Goal: Feedback & Contribution: Leave review/rating

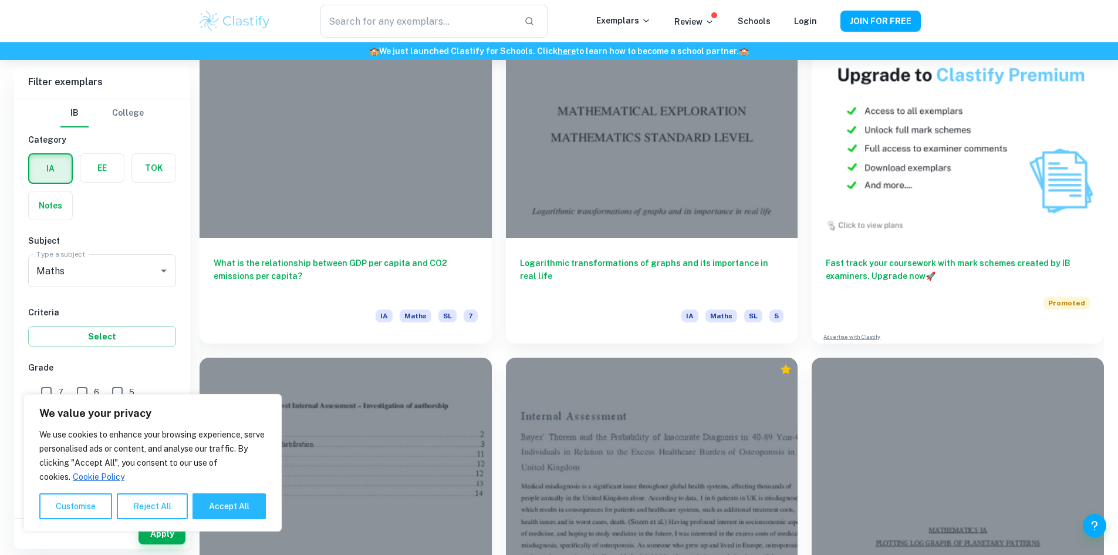
scroll to position [4461, 0]
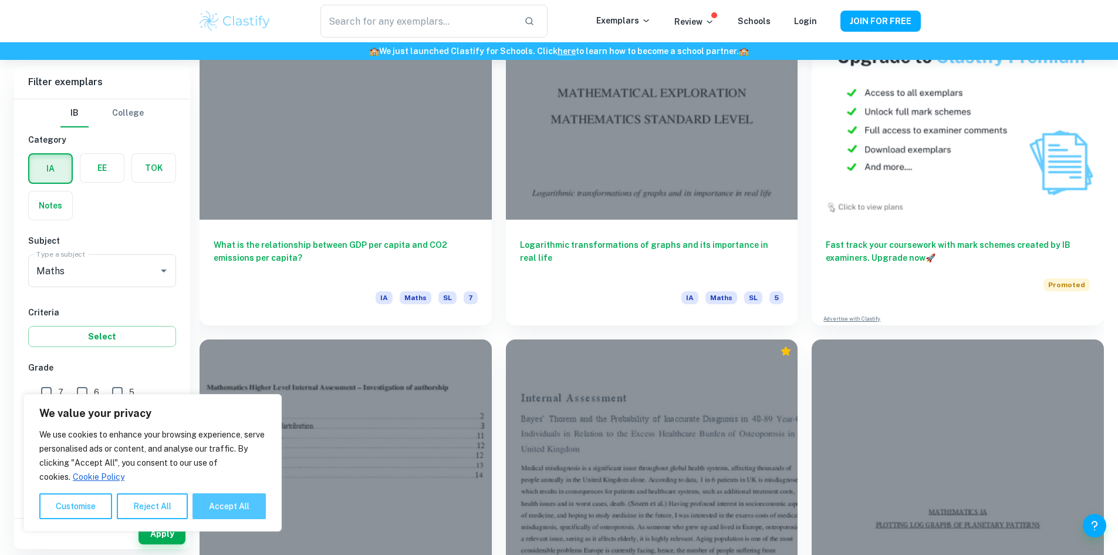
click at [248, 500] on button "Accept All" at bounding box center [229, 506] width 73 height 26
checkbox input "true"
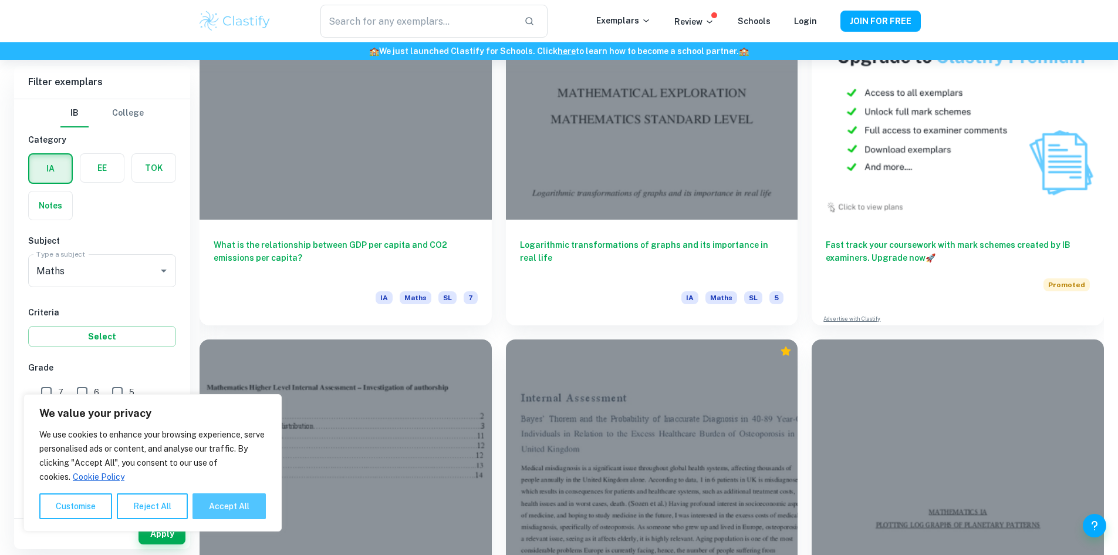
checkbox input "true"
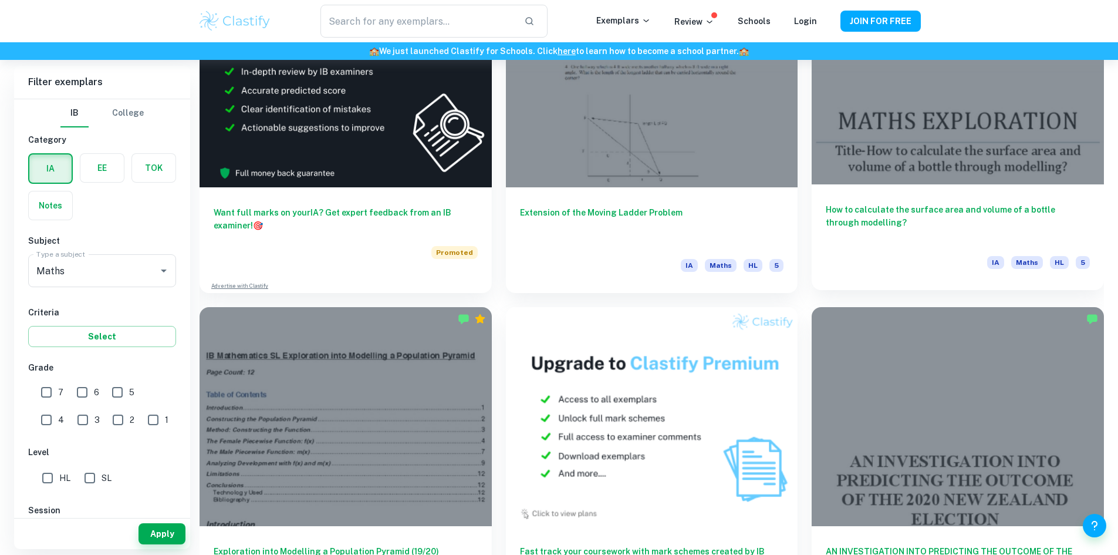
scroll to position [2497, 0]
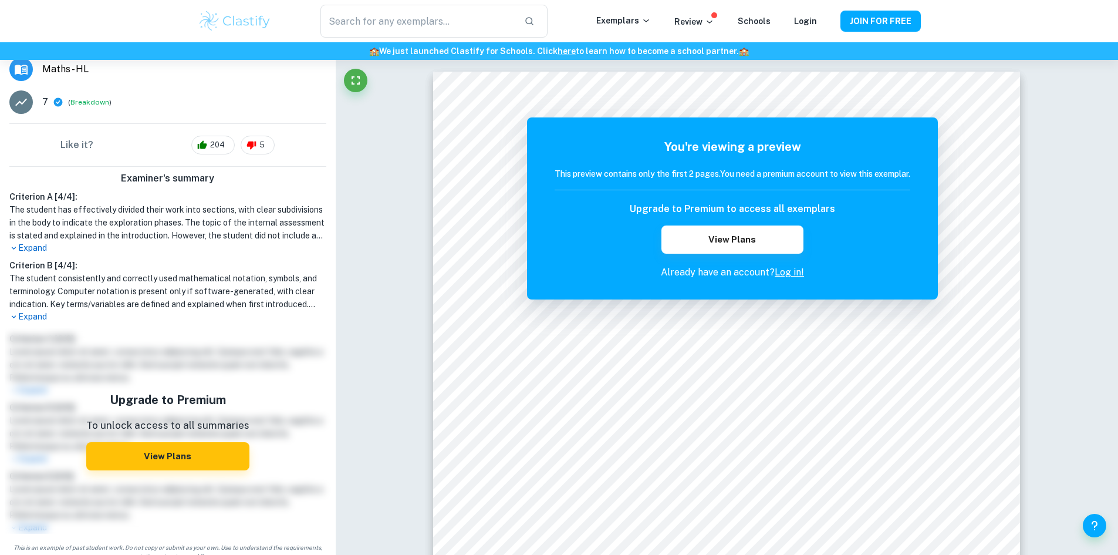
scroll to position [164, 0]
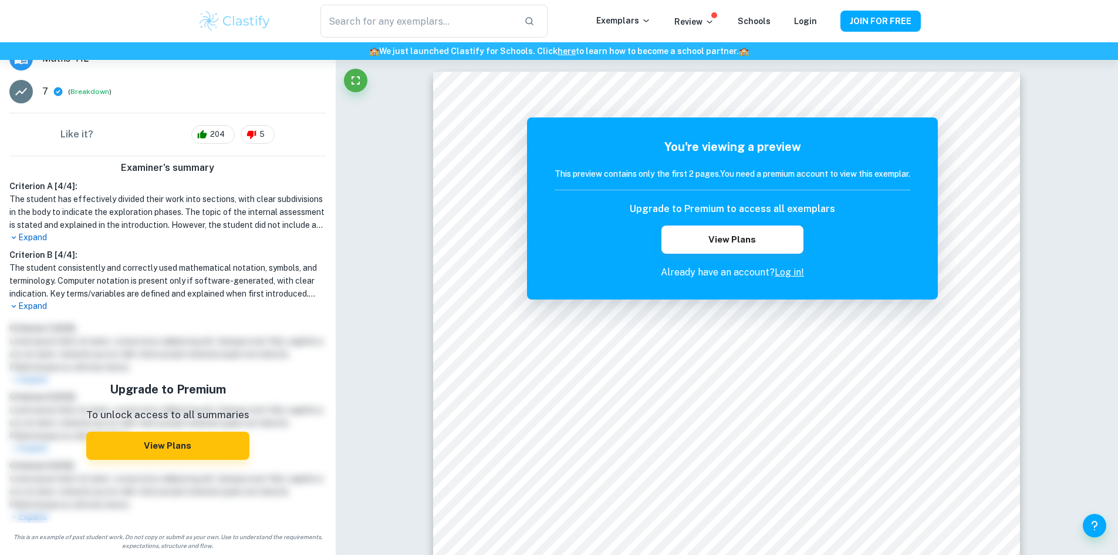
click at [33, 234] on p "Expand" at bounding box center [167, 237] width 317 height 12
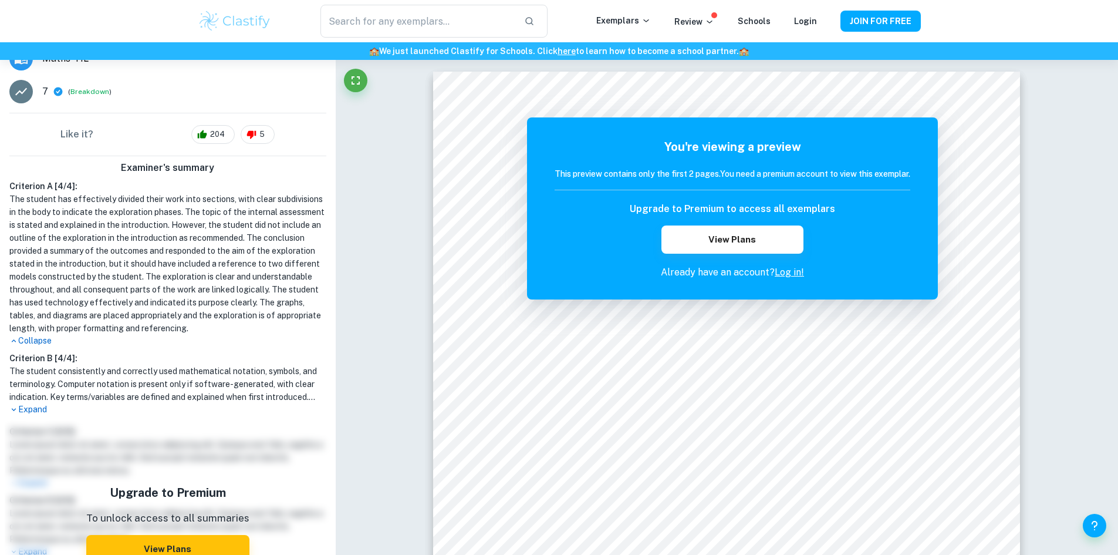
click at [31, 416] on p "Expand" at bounding box center [167, 409] width 317 height 12
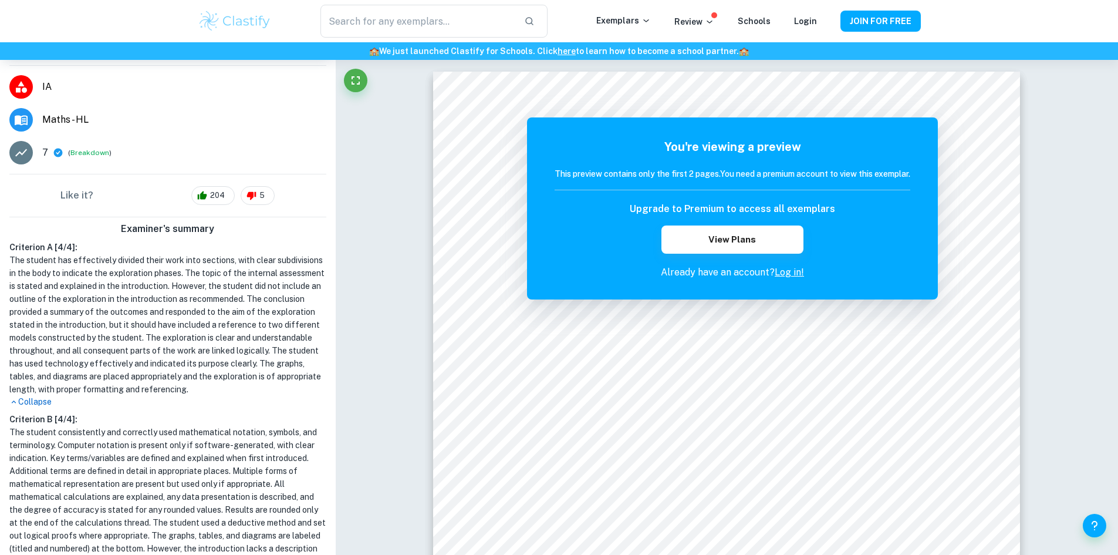
scroll to position [0, 0]
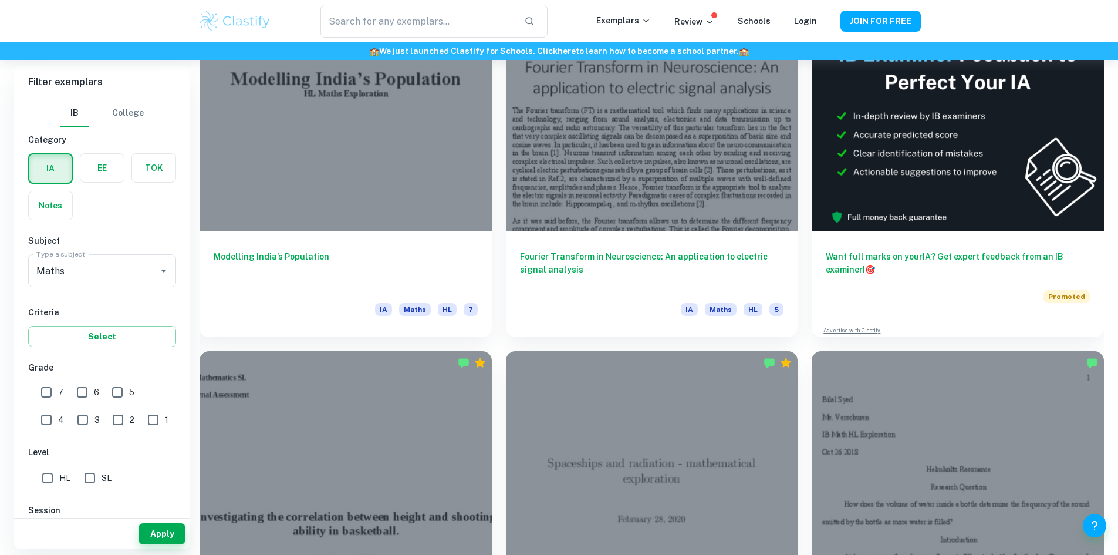
scroll to position [325, 0]
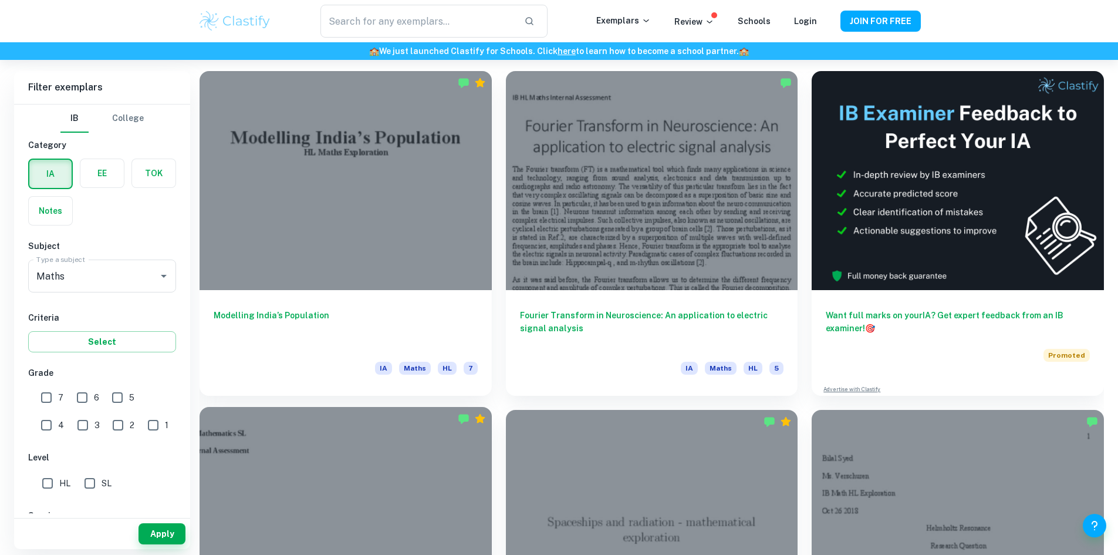
click at [492, 407] on div at bounding box center [346, 516] width 292 height 219
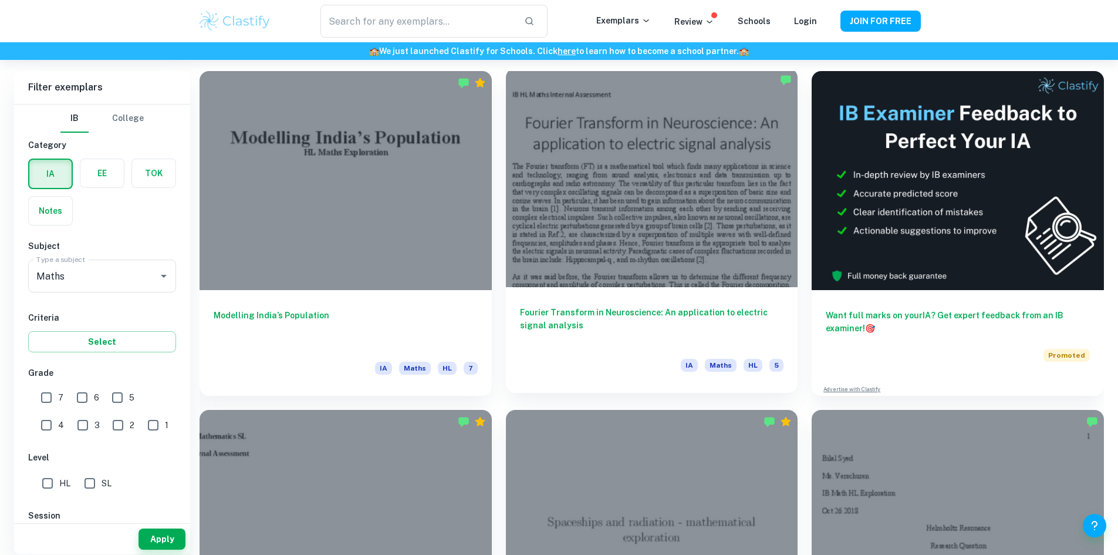
scroll to position [383, 0]
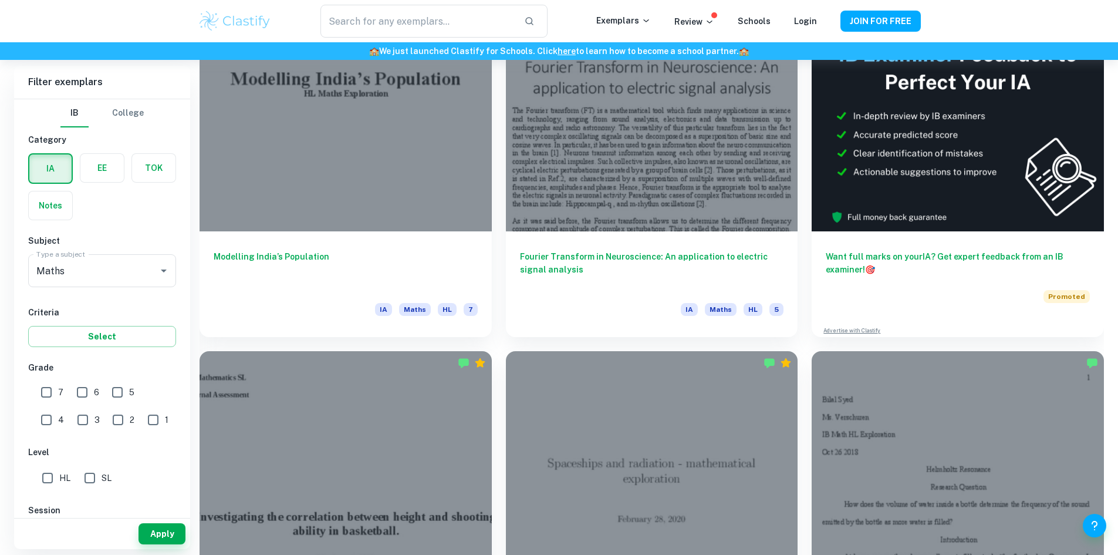
click at [46, 480] on input "HL" at bounding box center [47, 477] width 23 height 23
checkbox input "true"
click at [150, 534] on button "Apply" at bounding box center [162, 533] width 47 height 21
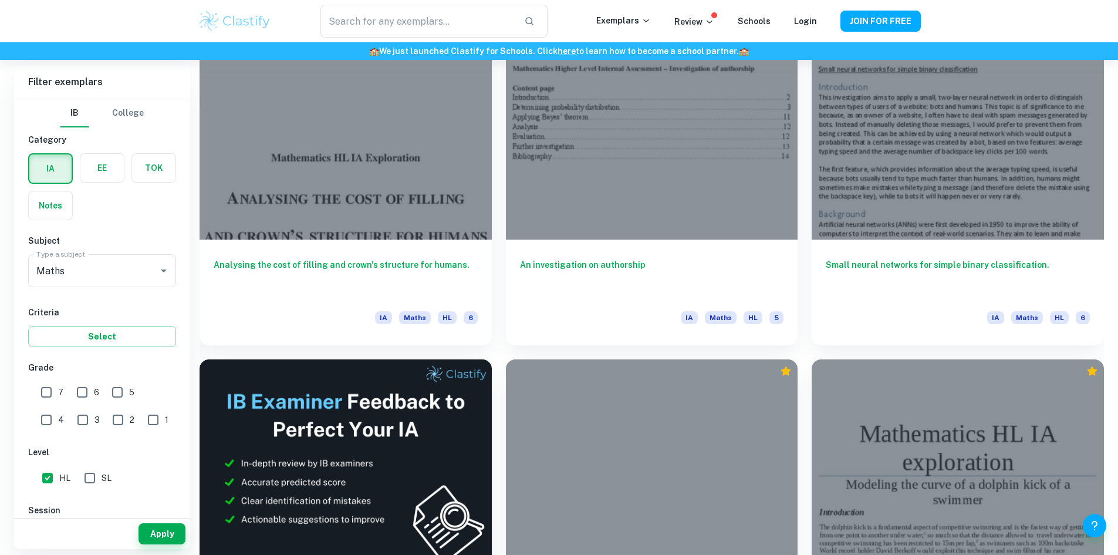
scroll to position [2027, 0]
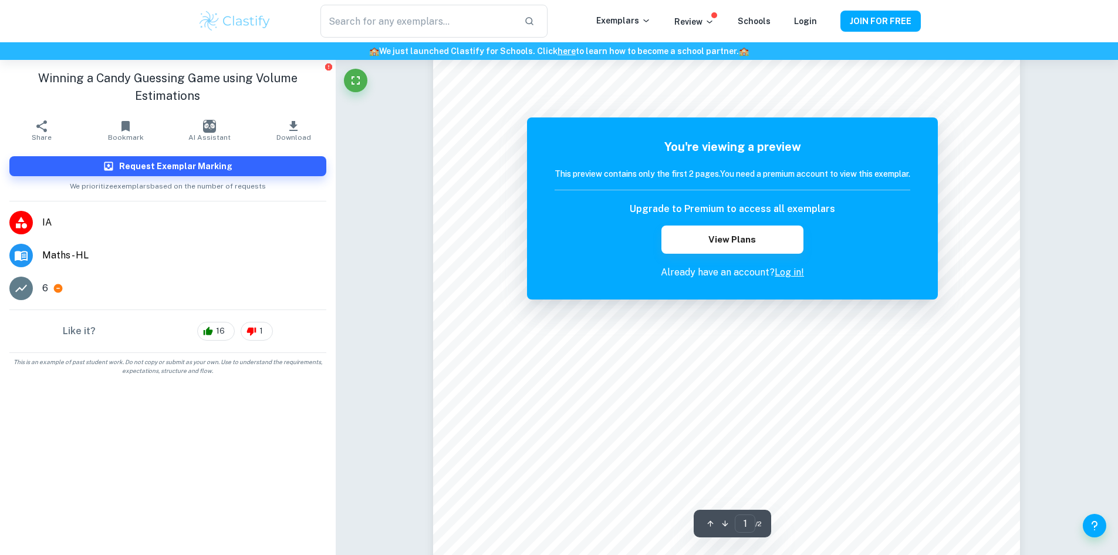
scroll to position [176, 0]
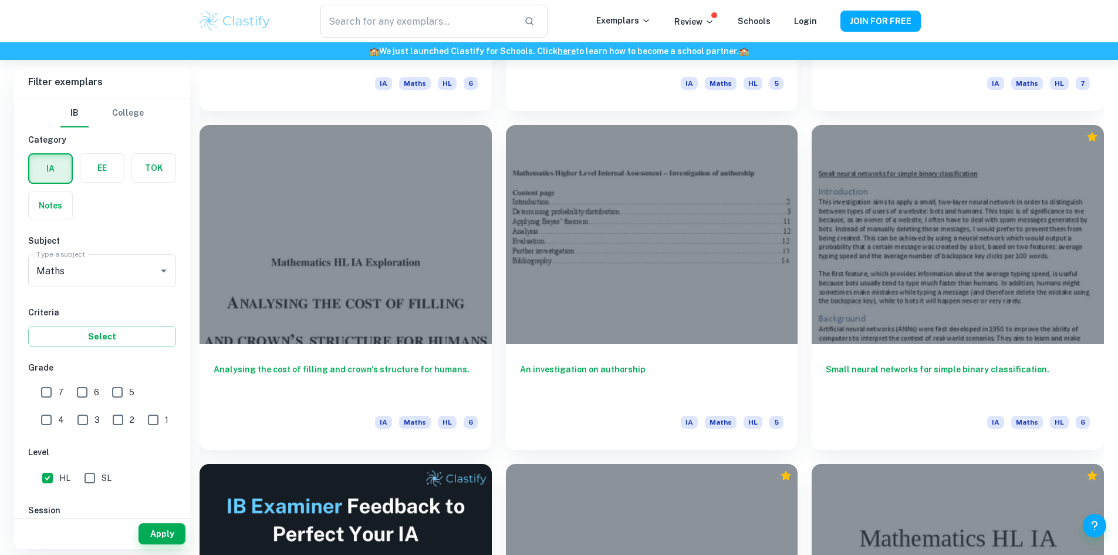
scroll to position [2016, 0]
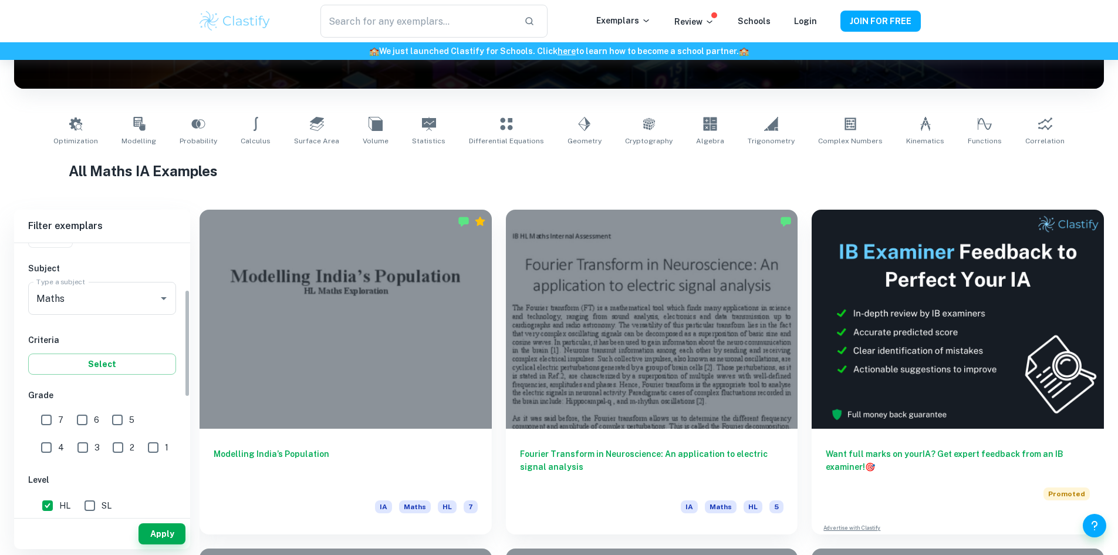
scroll to position [117, 0]
click at [154, 302] on button "Clear" at bounding box center [148, 297] width 16 height 16
click at [166, 296] on icon "Open" at bounding box center [164, 297] width 6 height 3
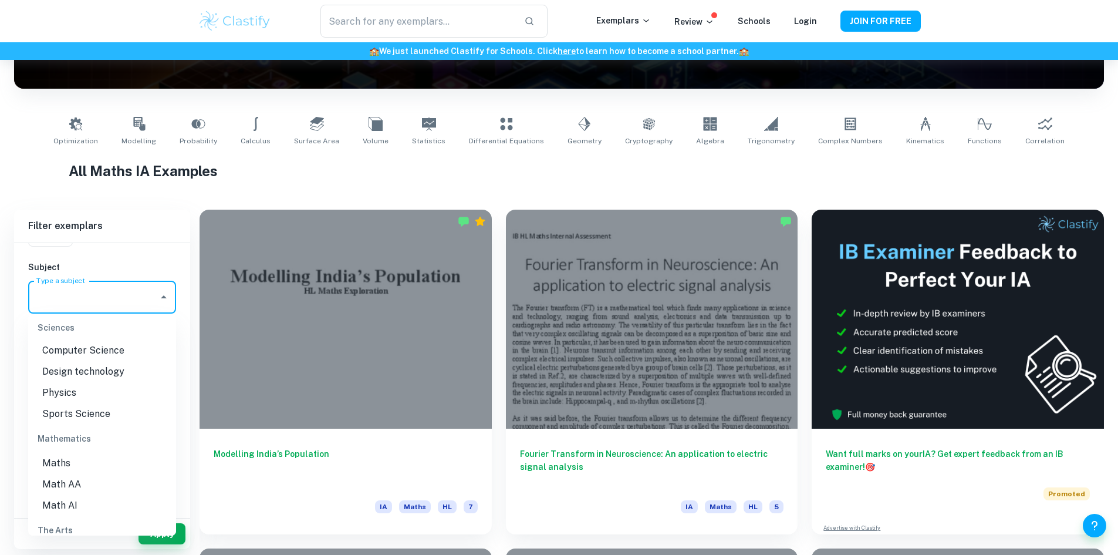
scroll to position [1526, 0]
click at [104, 454] on li "Math AA" at bounding box center [102, 457] width 148 height 21
type input "Math AA"
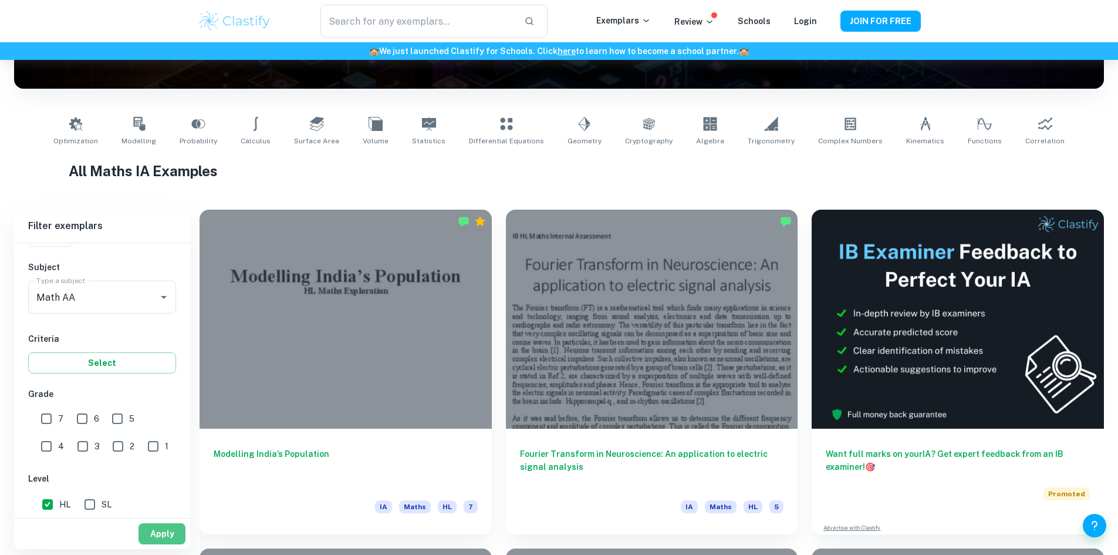
click at [151, 526] on button "Apply" at bounding box center [162, 533] width 47 height 21
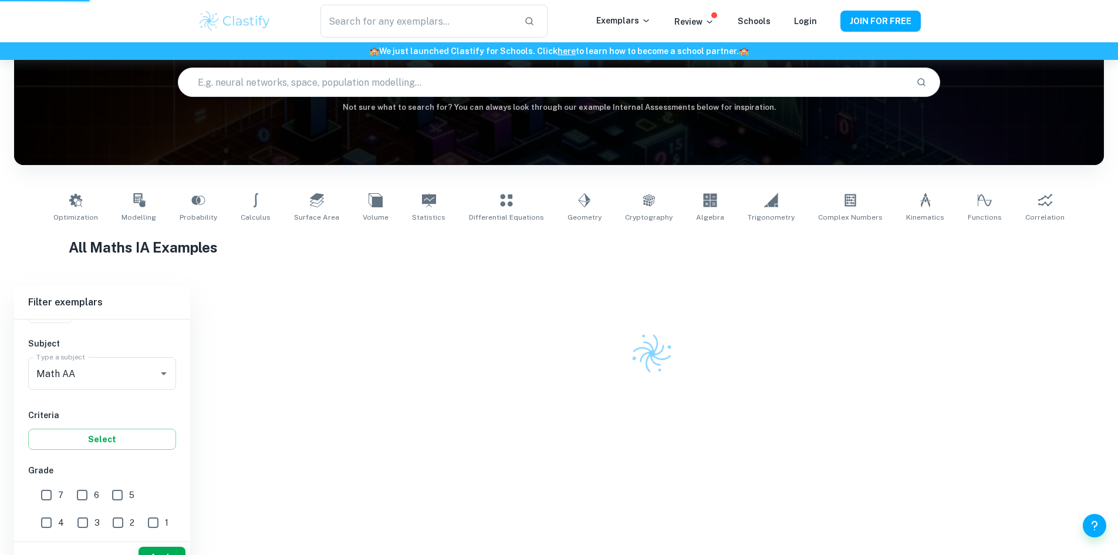
scroll to position [69, 0]
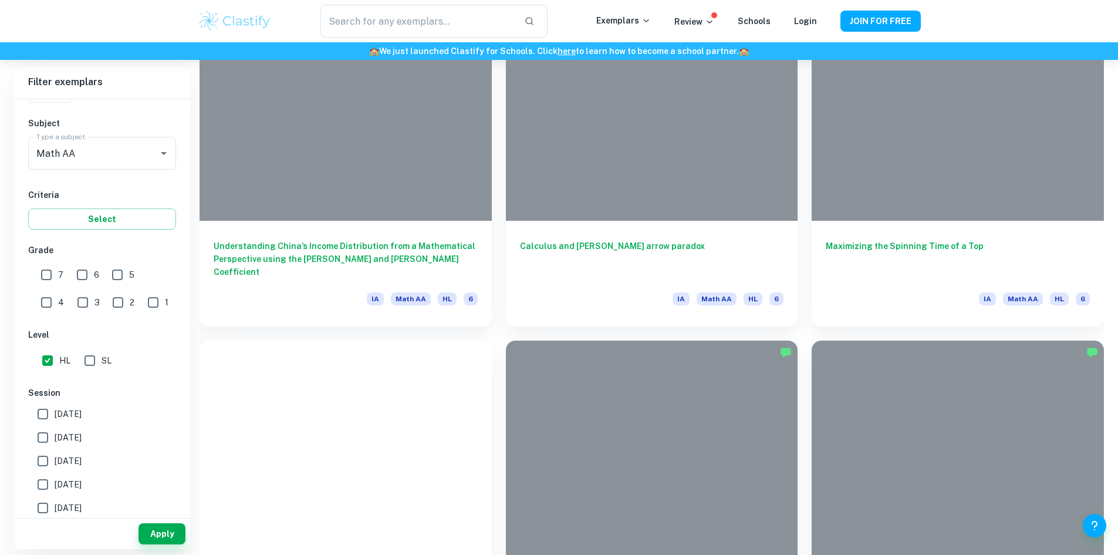
scroll to position [12973, 0]
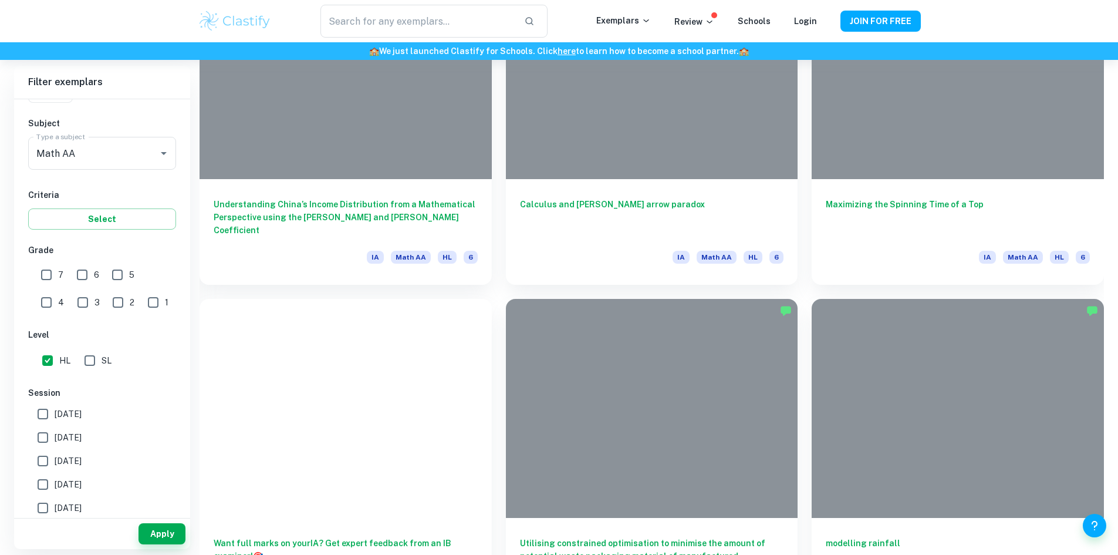
click at [56, 417] on span "[DATE]" at bounding box center [68, 413] width 27 height 13
click at [55, 417] on input "[DATE]" at bounding box center [42, 413] width 23 height 23
checkbox input "true"
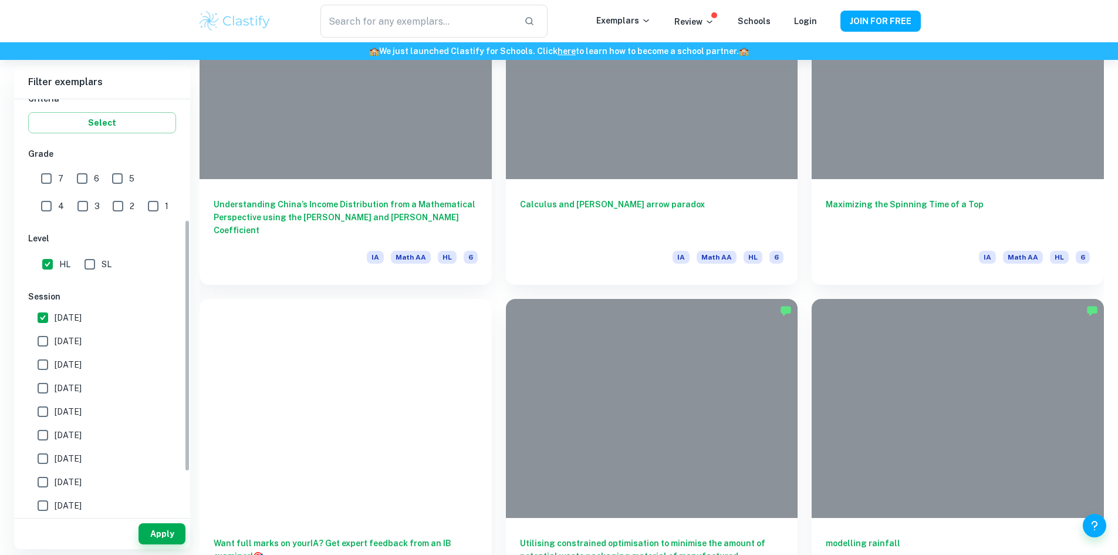
scroll to position [235, 0]
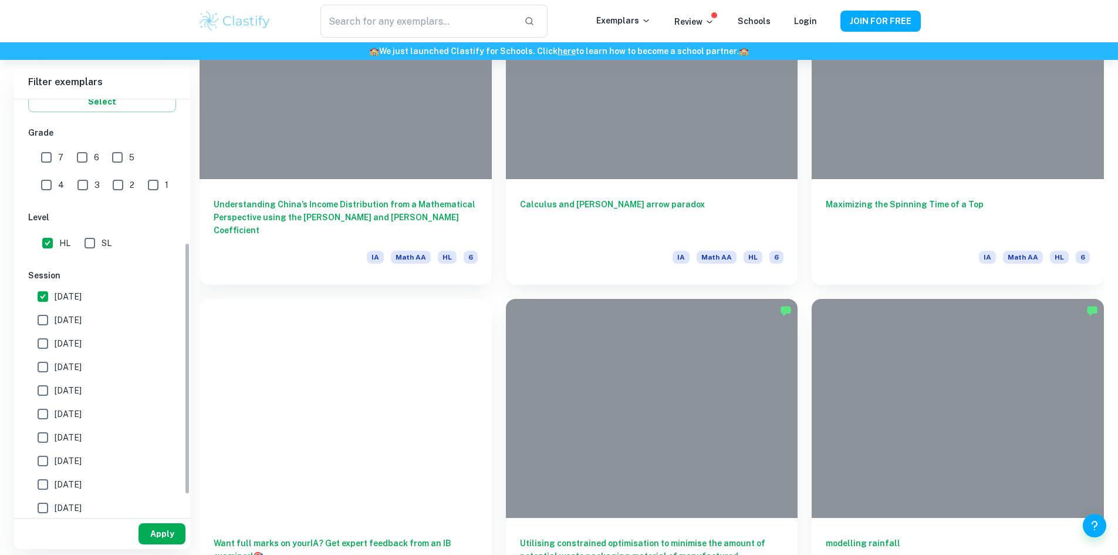
click at [156, 529] on button "Apply" at bounding box center [162, 533] width 47 height 21
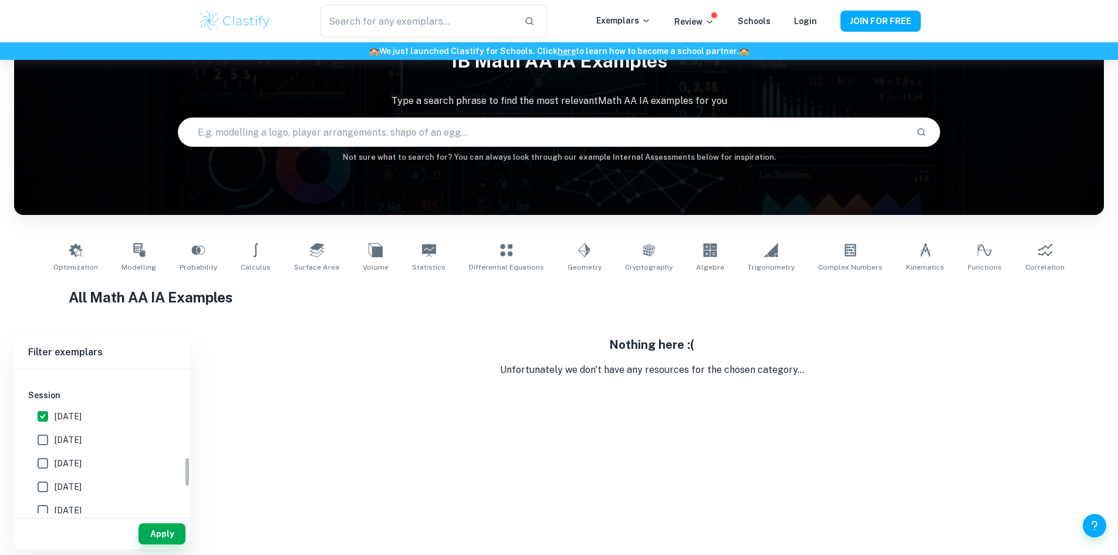
scroll to position [411, 0]
click at [74, 414] on span "[DATE]" at bounding box center [68, 413] width 27 height 13
click at [55, 414] on input "[DATE]" at bounding box center [42, 413] width 23 height 23
checkbox input "true"
click at [82, 393] on span "[DATE]" at bounding box center [68, 390] width 27 height 13
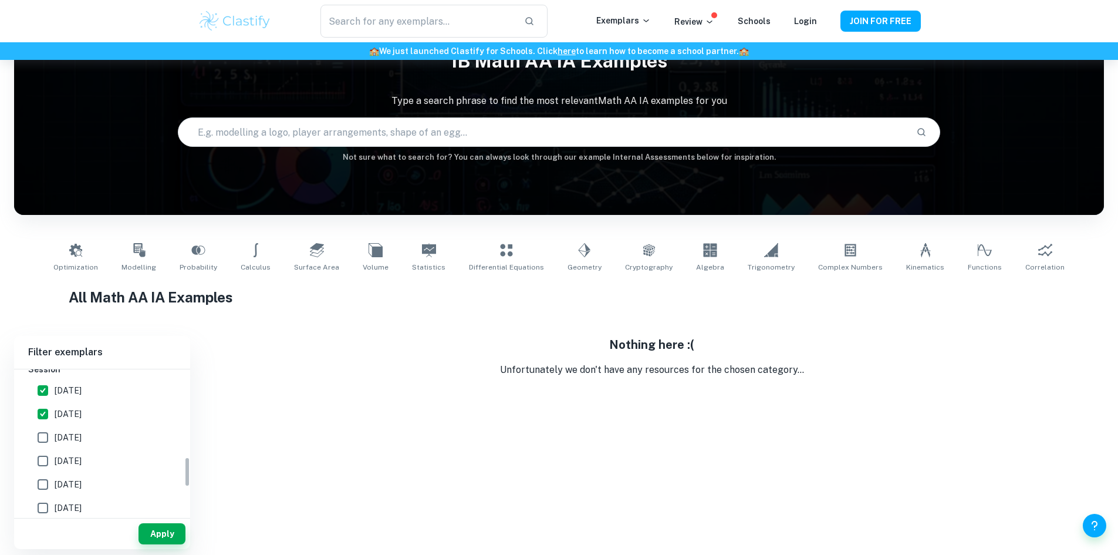
click at [55, 393] on input "[DATE]" at bounding box center [42, 390] width 23 height 23
checkbox input "false"
click at [149, 525] on button "Apply" at bounding box center [162, 533] width 47 height 21
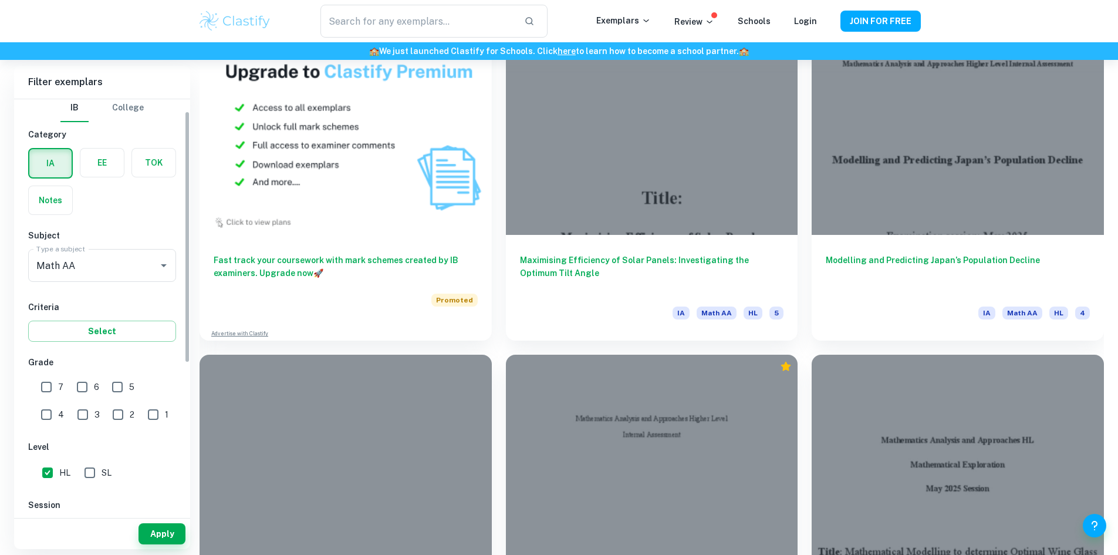
scroll to position [0, 0]
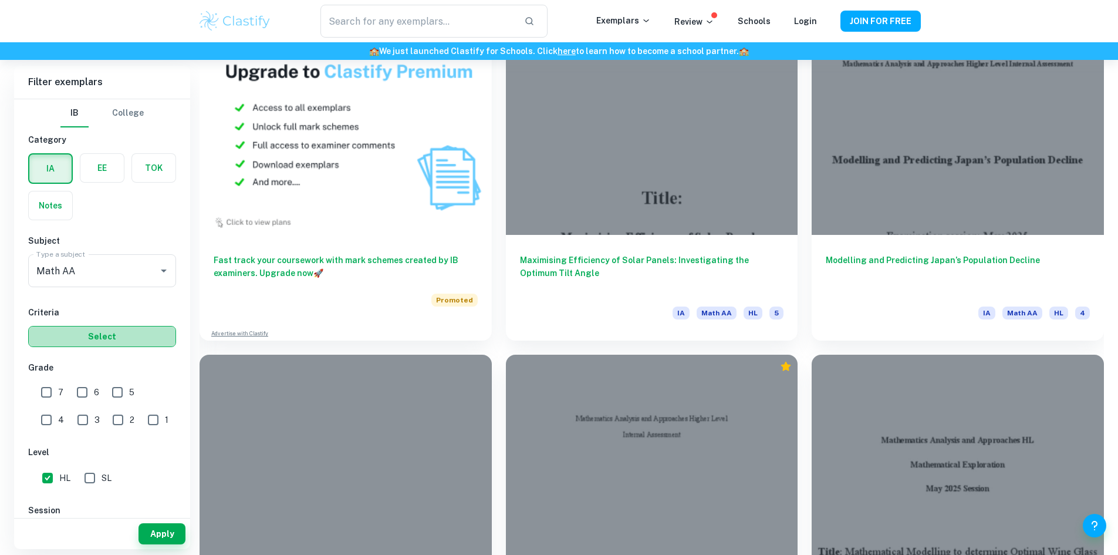
click at [110, 337] on button "Select" at bounding box center [102, 336] width 148 height 21
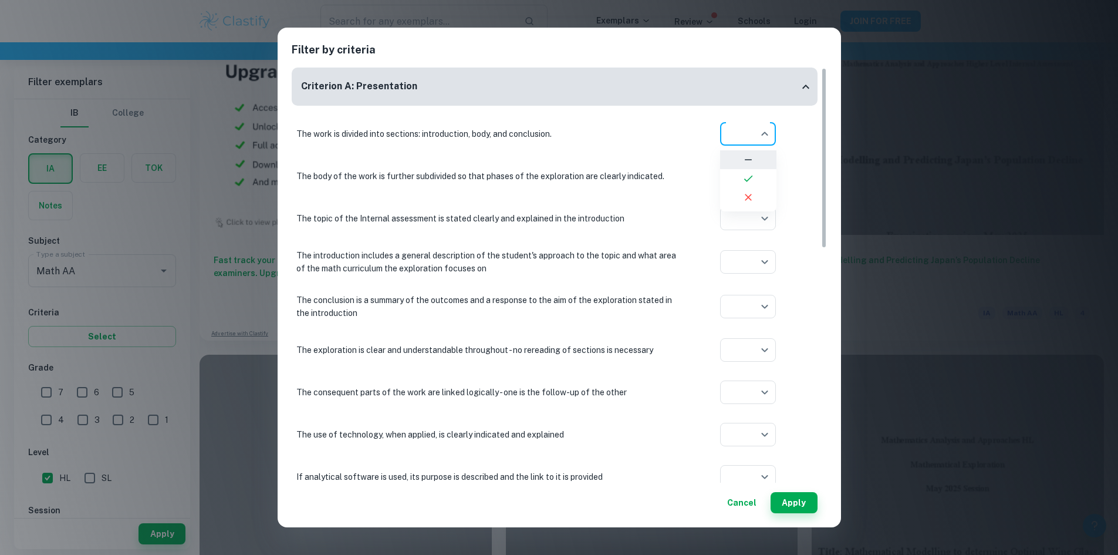
click at [741, 137] on div at bounding box center [559, 277] width 1118 height 555
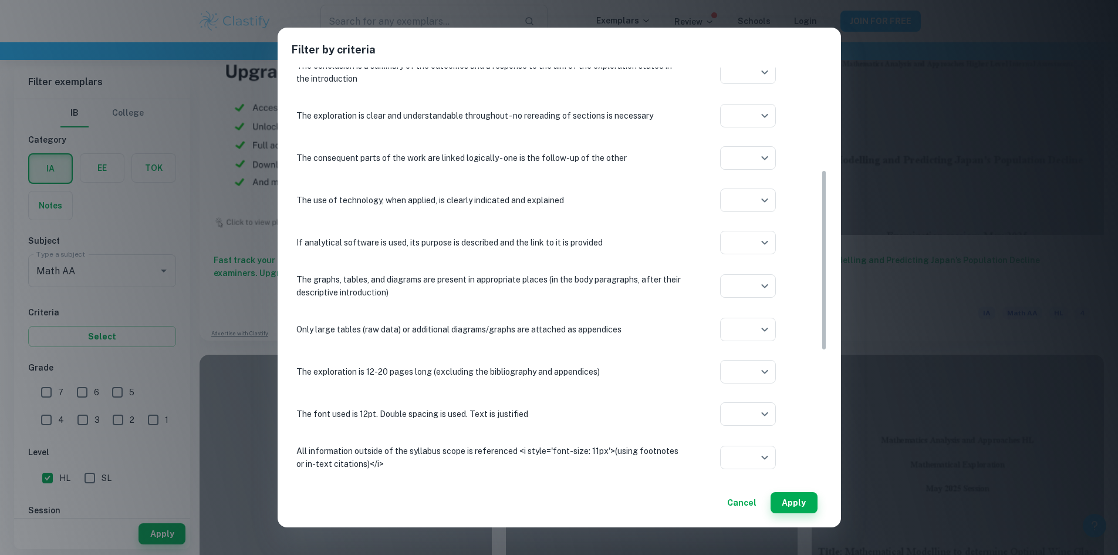
scroll to position [235, 0]
click at [753, 505] on button "Cancel" at bounding box center [742, 502] width 39 height 21
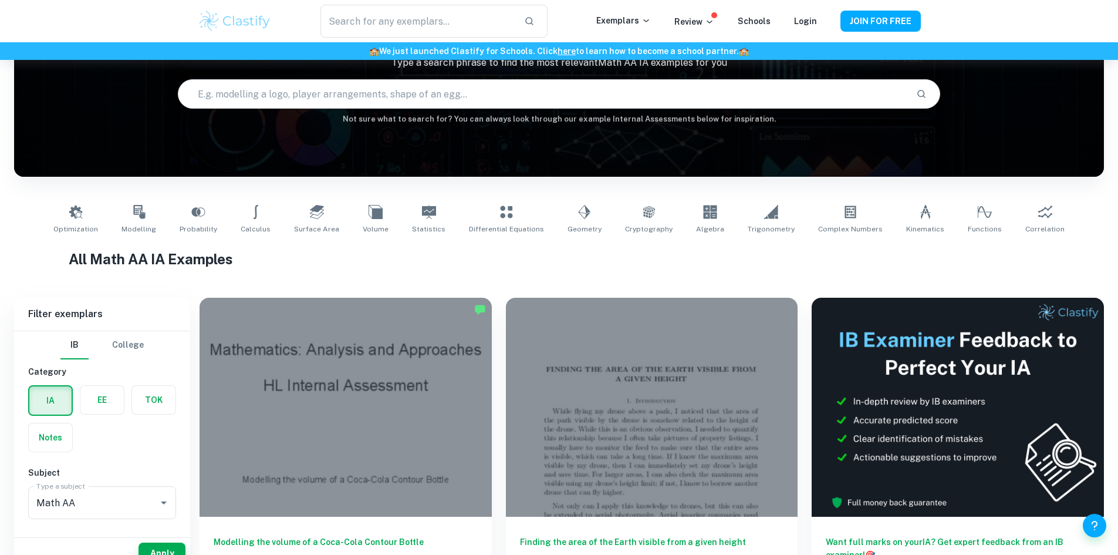
scroll to position [117, 0]
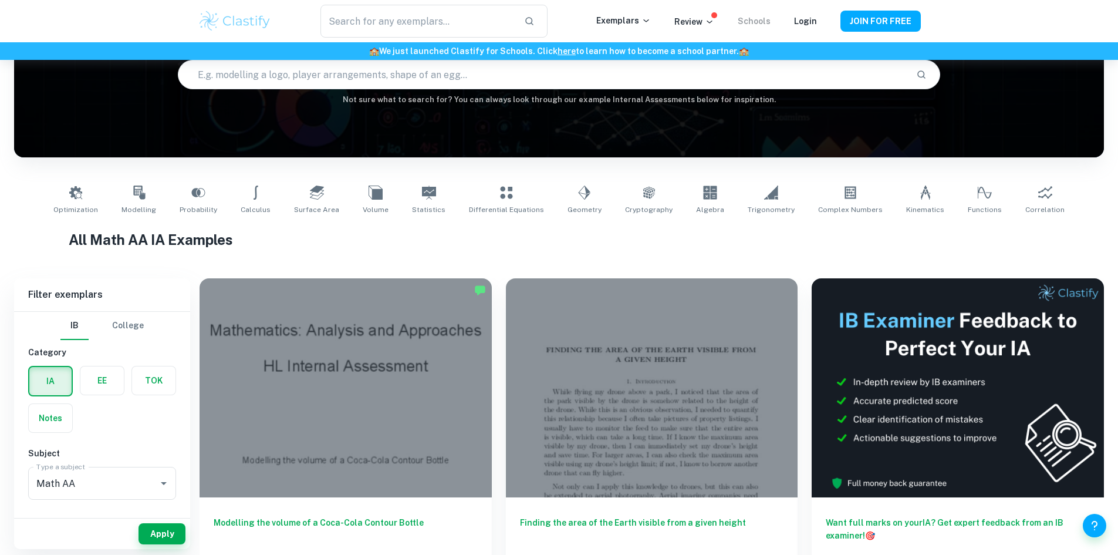
click at [765, 20] on link "Schools" at bounding box center [754, 20] width 33 height 9
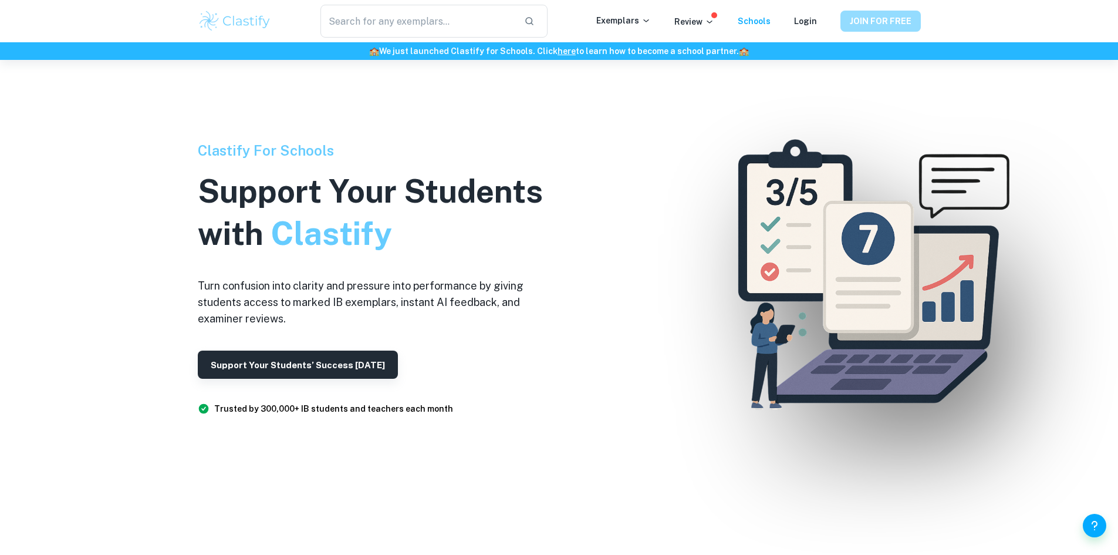
click at [909, 20] on button "JOIN FOR FREE" at bounding box center [881, 21] width 80 height 21
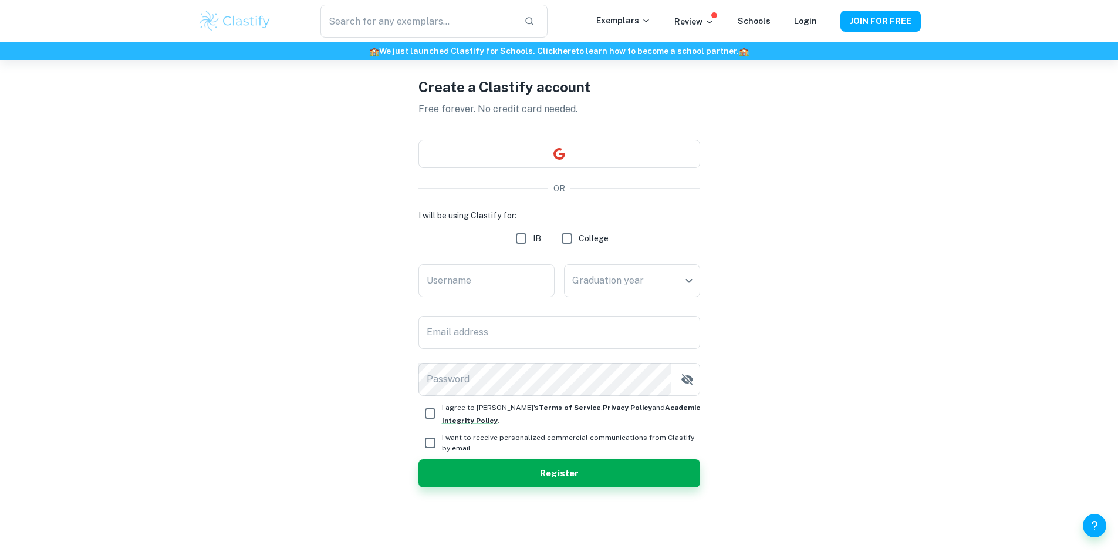
scroll to position [60, 0]
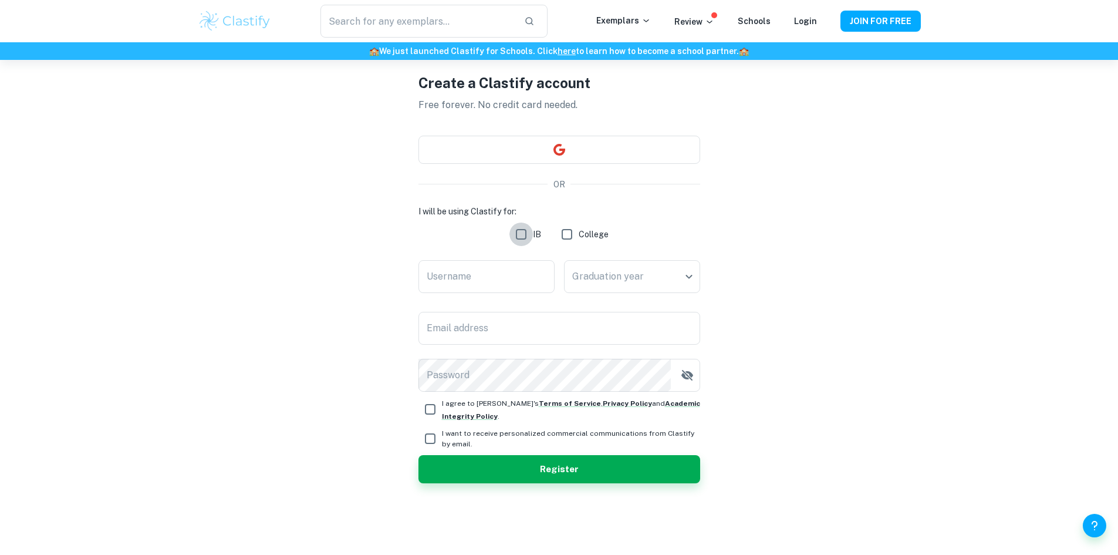
click at [521, 237] on input "IB" at bounding box center [521, 233] width 23 height 23
checkbox input "true"
click at [589, 268] on body "We value your privacy We use cookies to enhance your browsing experience, serve…" at bounding box center [559, 277] width 1118 height 555
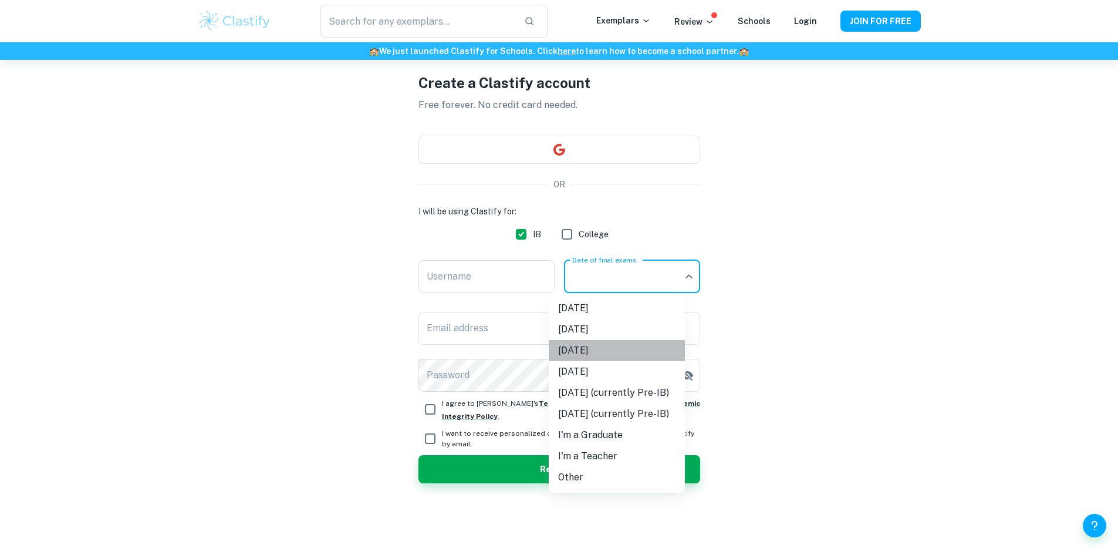
click at [582, 351] on li "[DATE]" at bounding box center [617, 350] width 136 height 21
type input "M26"
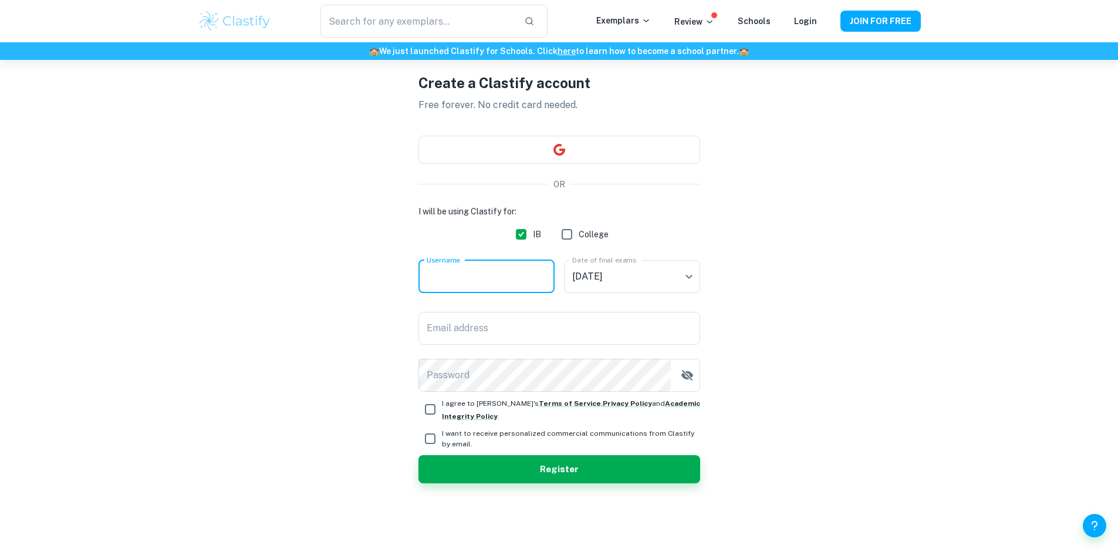
click at [484, 281] on input "Username" at bounding box center [487, 276] width 136 height 33
type input "ssan6419"
click at [436, 329] on input "Email address" at bounding box center [560, 328] width 282 height 33
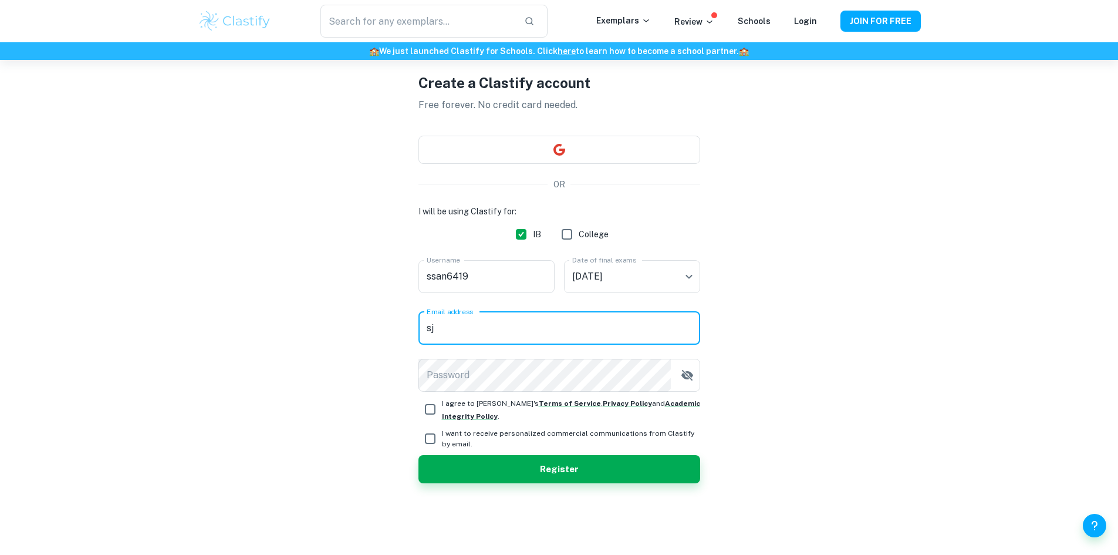
type input "s"
type input "[EMAIL_ADDRESS][DOMAIN_NAME]"
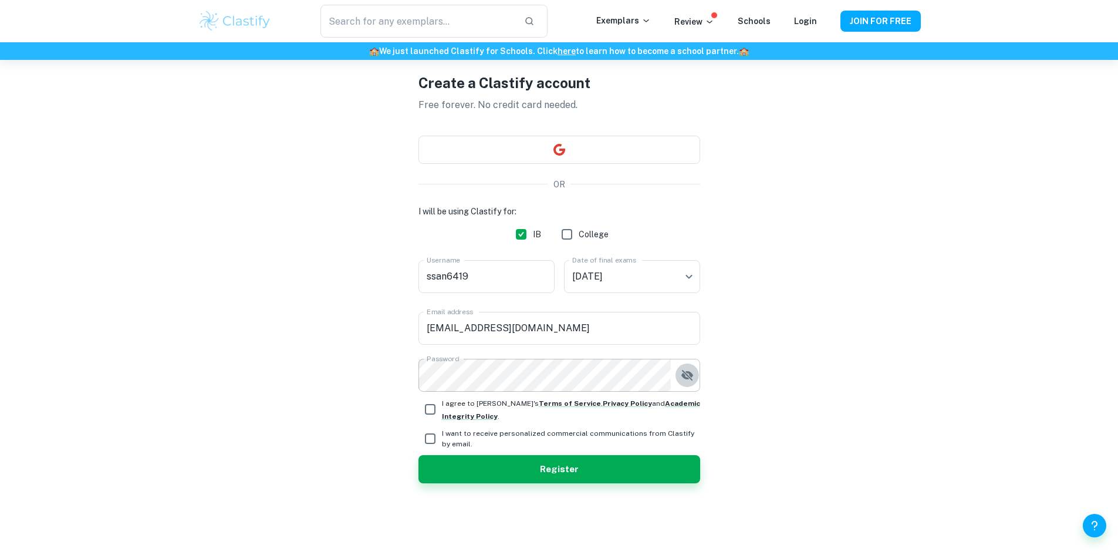
click at [692, 372] on icon "button" at bounding box center [687, 375] width 14 height 14
click at [688, 374] on icon "button" at bounding box center [687, 375] width 14 height 14
click at [462, 407] on span "I agree to [PERSON_NAME]'s Terms of Service , Privacy Policy and Academic Integ…" at bounding box center [571, 409] width 258 height 26
click at [442, 407] on input "I agree to [PERSON_NAME]'s Terms of Service , Privacy Policy and Academic Integ…" at bounding box center [430, 408] width 23 height 23
checkbox input "true"
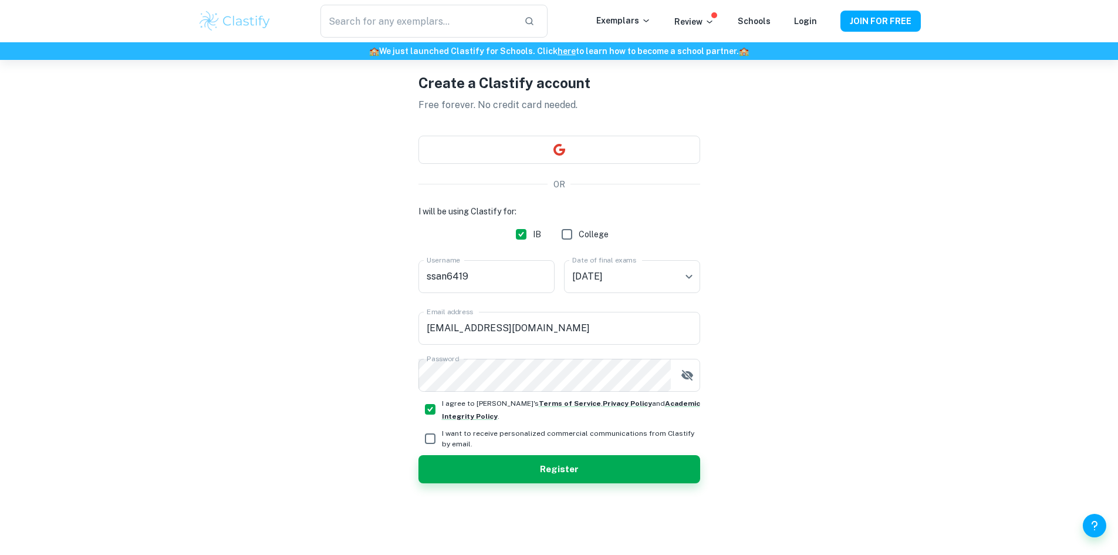
click at [457, 437] on span "I want to receive personalized commercial communications from Clastify by email." at bounding box center [571, 438] width 258 height 21
click at [442, 437] on input "I want to receive personalized commercial communications from Clastify by email." at bounding box center [430, 438] width 23 height 23
click at [457, 437] on span "I want to receive personalized commercial communications from Clastify by email." at bounding box center [571, 438] width 258 height 21
click at [442, 437] on input "I want to receive personalized commercial communications from Clastify by email." at bounding box center [430, 438] width 23 height 23
click at [457, 437] on span "I want to receive personalized commercial communications from Clastify by email." at bounding box center [571, 438] width 258 height 21
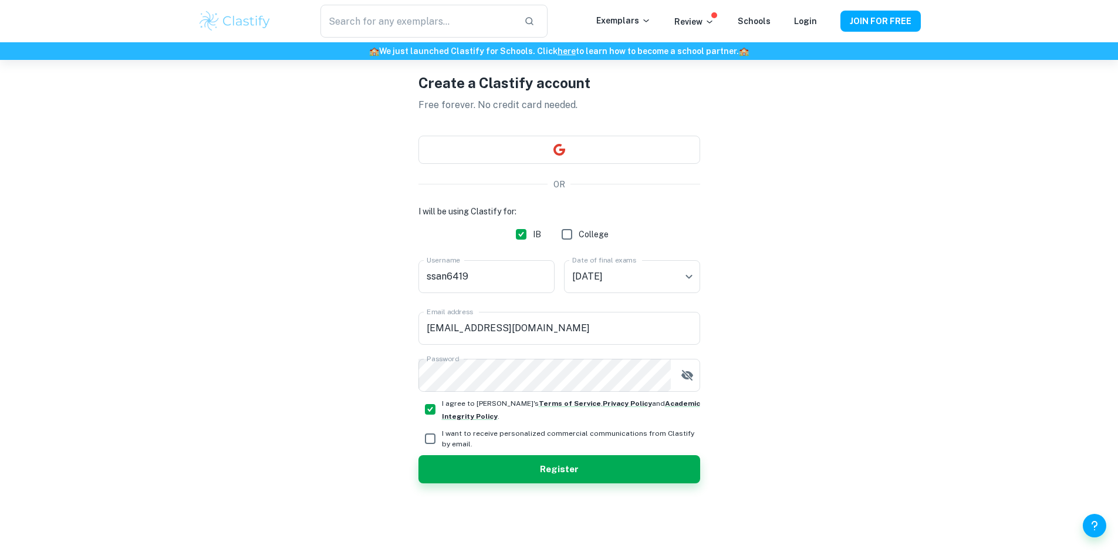
click at [442, 437] on input "I want to receive personalized commercial communications from Clastify by email." at bounding box center [430, 438] width 23 height 23
click at [457, 437] on span "I want to receive personalized commercial communications from Clastify by email." at bounding box center [571, 438] width 258 height 21
click at [442, 437] on input "I want to receive personalized commercial communications from Clastify by email." at bounding box center [430, 438] width 23 height 23
checkbox input "false"
click at [332, 445] on div "Create a Clastify account Free forever. No credit card needed. OR I will be usi…" at bounding box center [559, 277] width 723 height 555
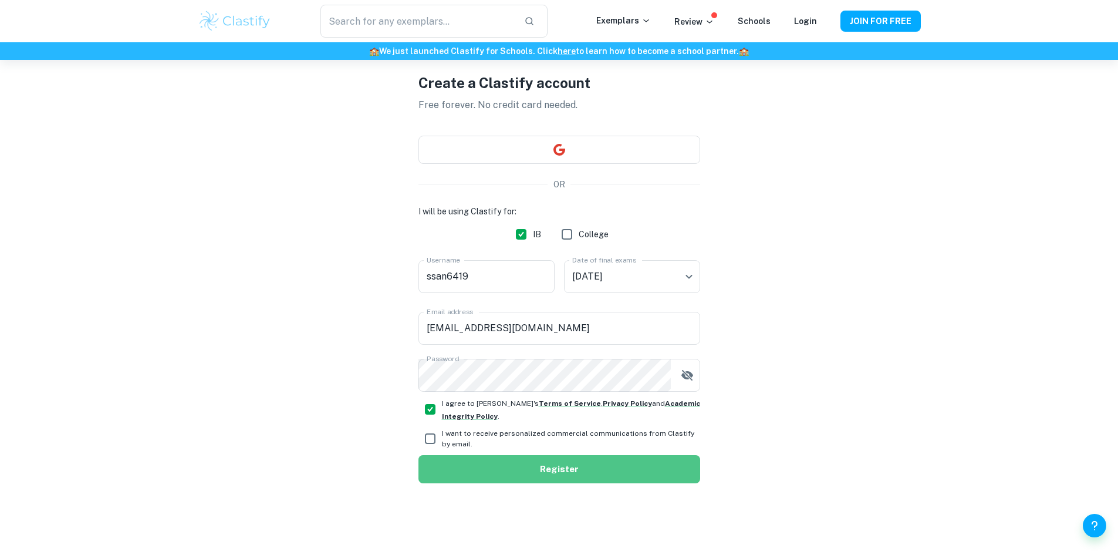
click at [588, 475] on button "Register" at bounding box center [560, 469] width 282 height 28
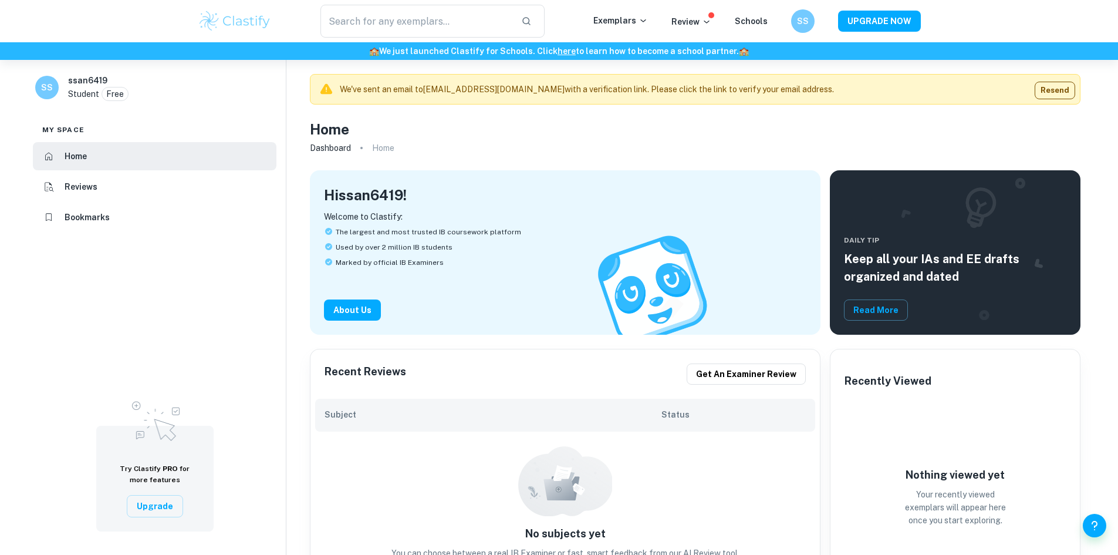
click at [684, 160] on div "Hi ssan6419 ! Welcome to Clastify: The largest and most trusted IB coursework p…" at bounding box center [561, 245] width 520 height 178
click at [682, 24] on p "Review" at bounding box center [692, 21] width 40 height 13
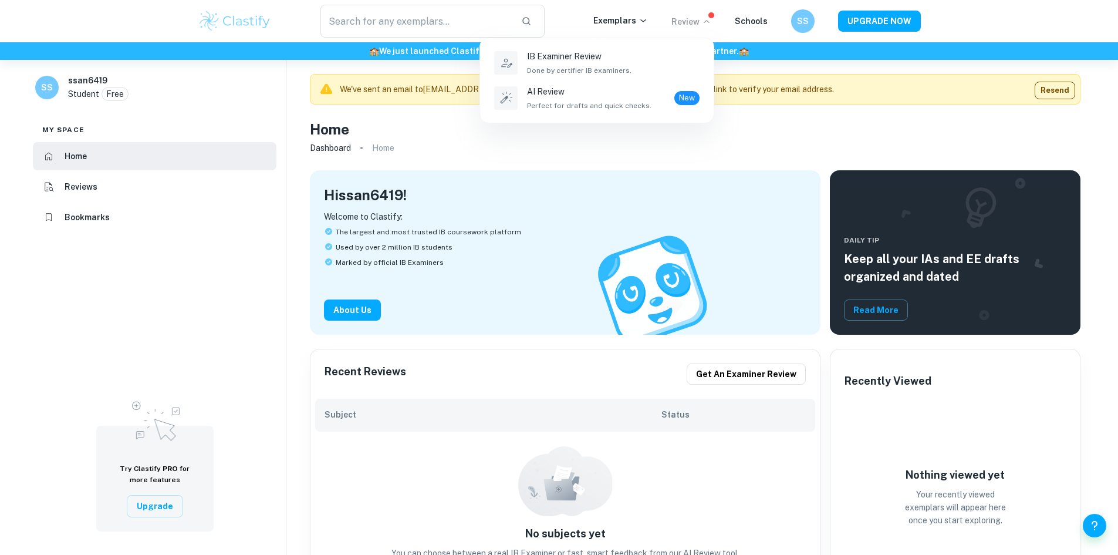
click at [682, 24] on div at bounding box center [559, 277] width 1118 height 555
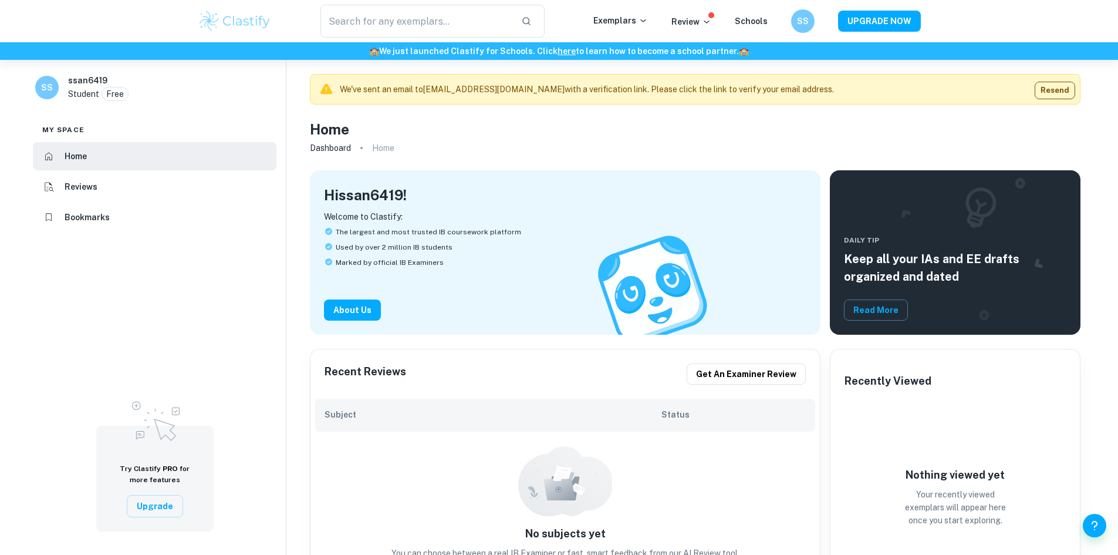
click at [633, 27] on div "Exemplars" at bounding box center [632, 21] width 78 height 14
click at [640, 13] on div "​ Exemplars Review Schools SS UPGRADE NOW" at bounding box center [559, 21] width 751 height 33
click at [632, 16] on p "Exemplars" at bounding box center [620, 20] width 55 height 13
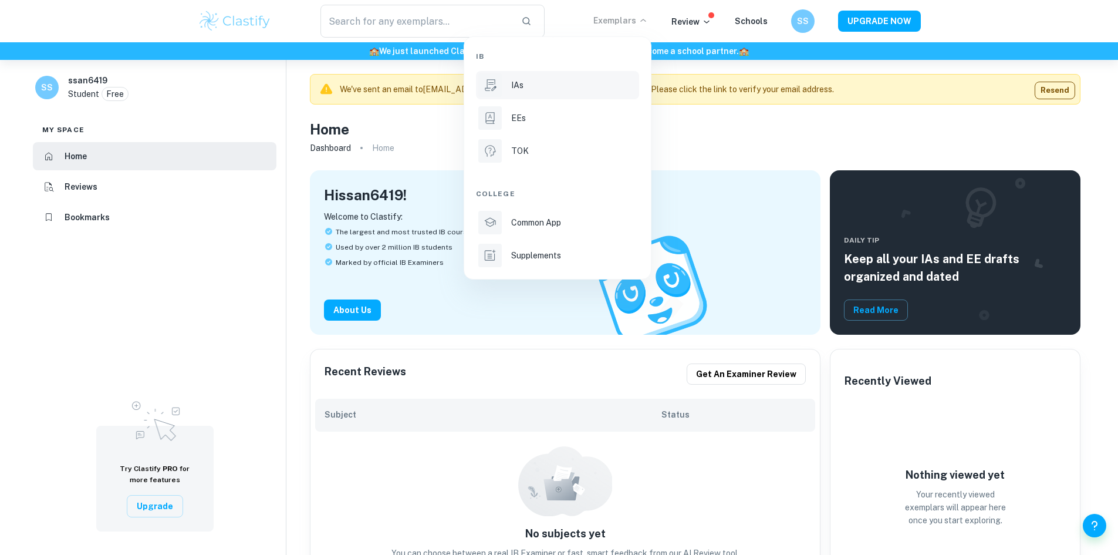
click at [514, 88] on p "IAs" at bounding box center [517, 85] width 12 height 13
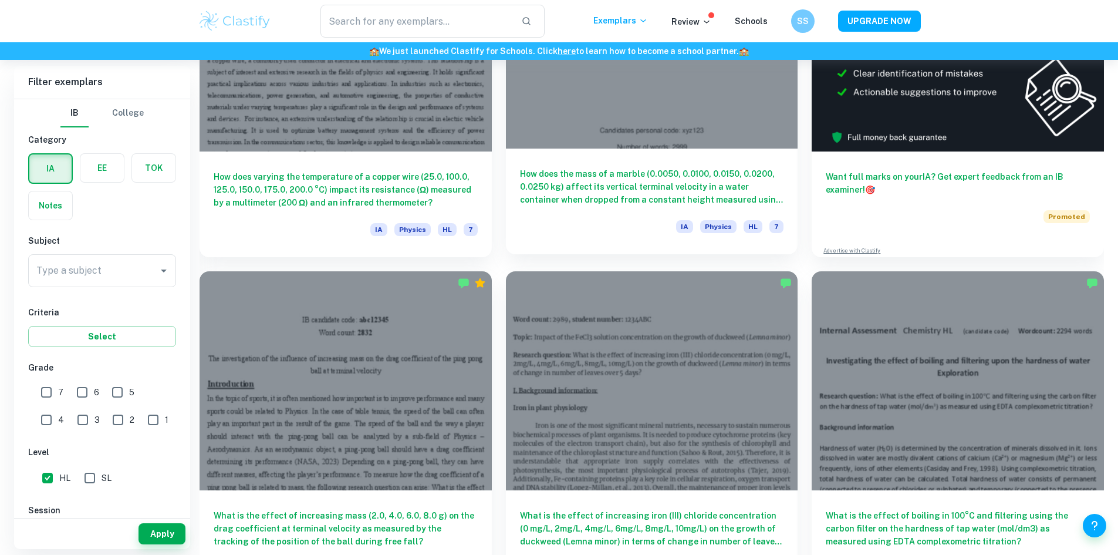
scroll to position [470, 0]
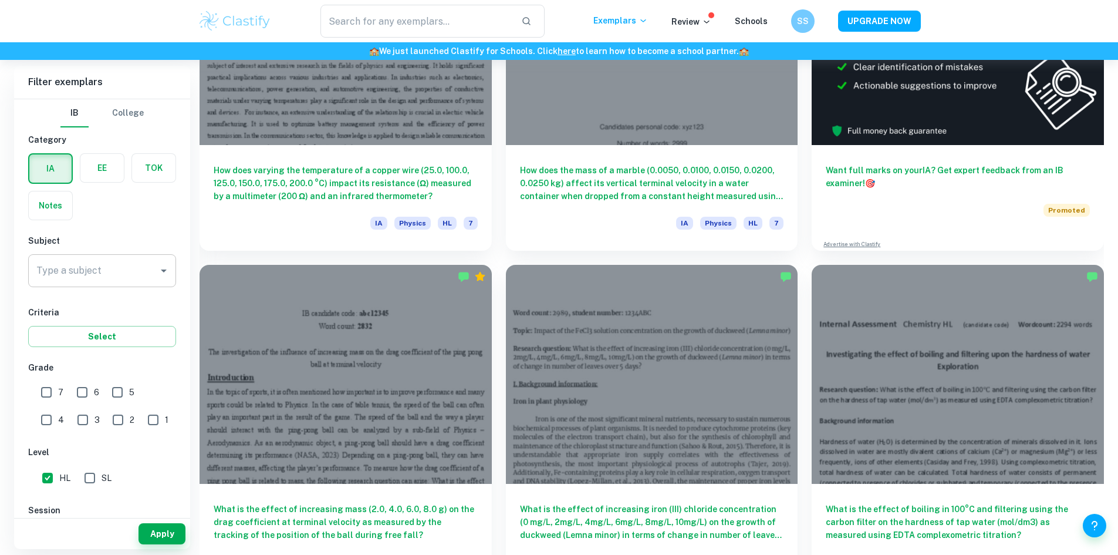
click at [109, 269] on input "Type a subject" at bounding box center [93, 270] width 120 height 22
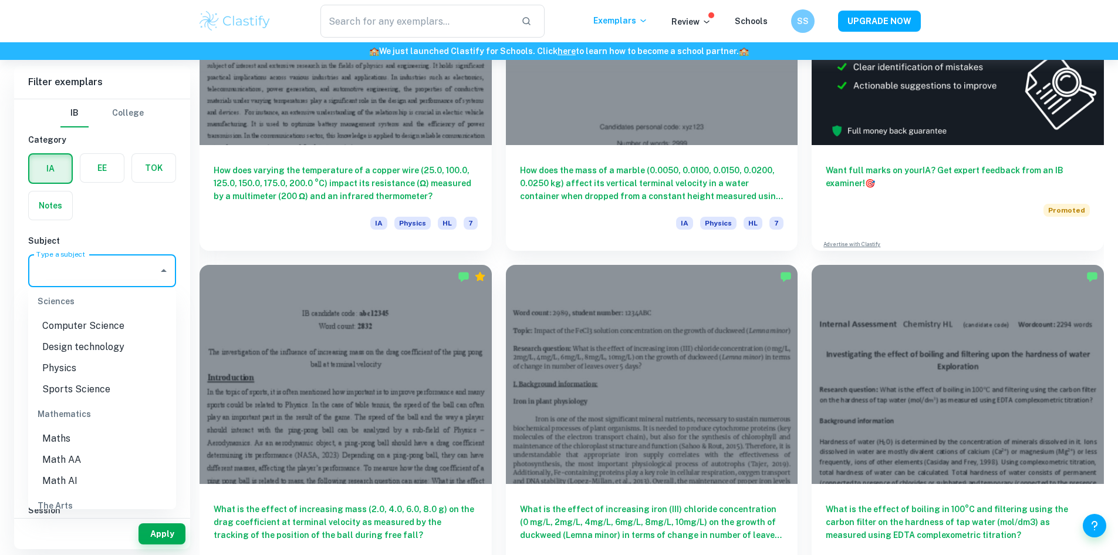
scroll to position [1526, 0]
click at [95, 428] on li "Math AA" at bounding box center [102, 431] width 148 height 21
type input "Math AA"
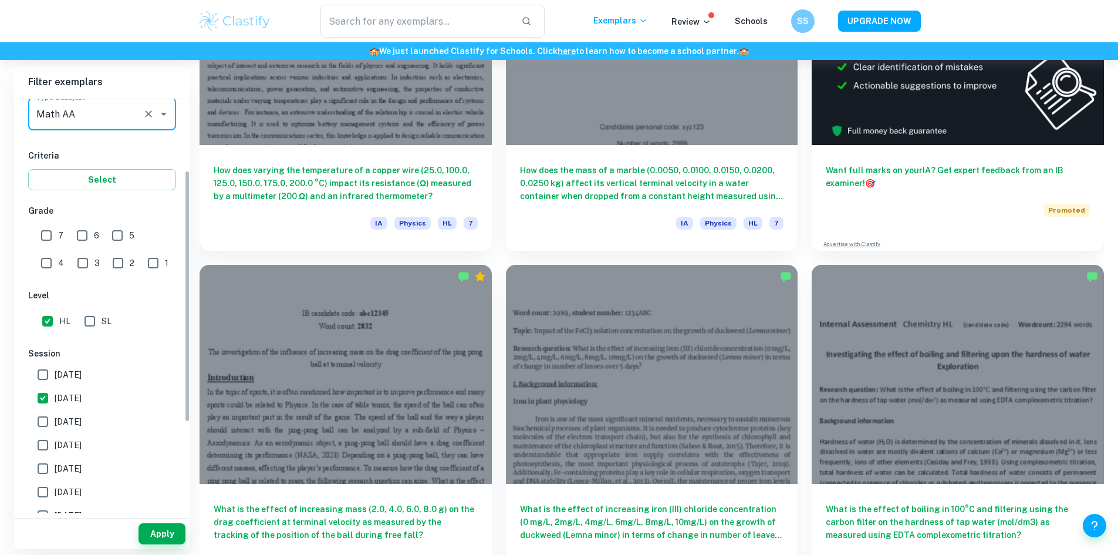
scroll to position [176, 0]
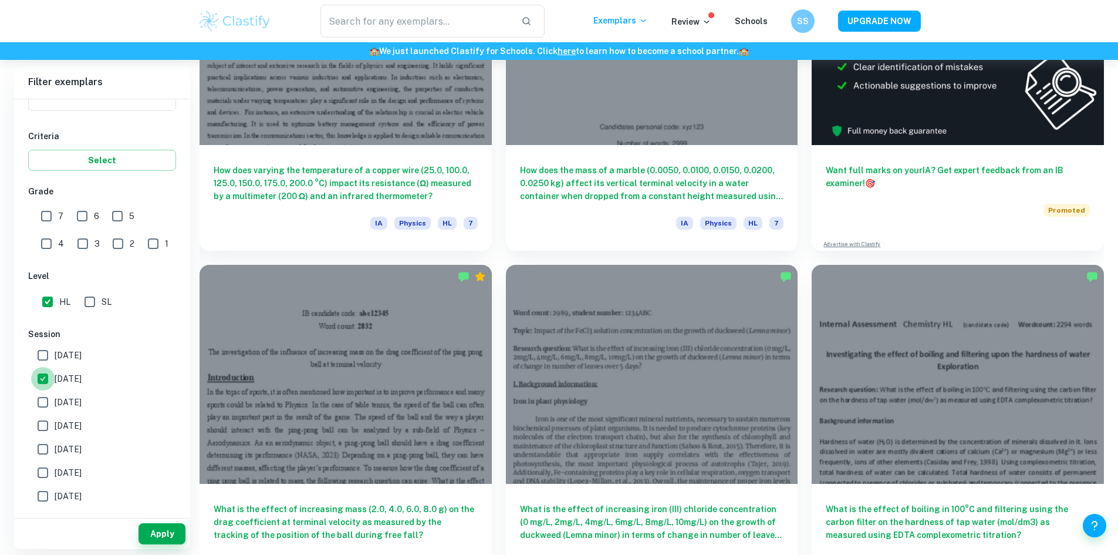
click at [39, 376] on input "[DATE]" at bounding box center [42, 378] width 23 height 23
checkbox input "false"
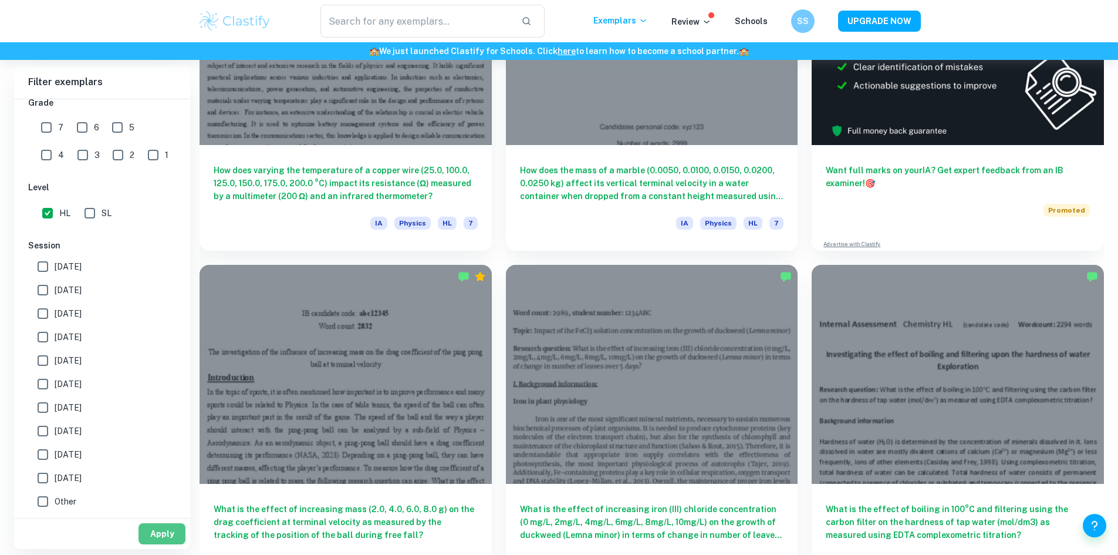
click at [154, 535] on button "Apply" at bounding box center [162, 533] width 47 height 21
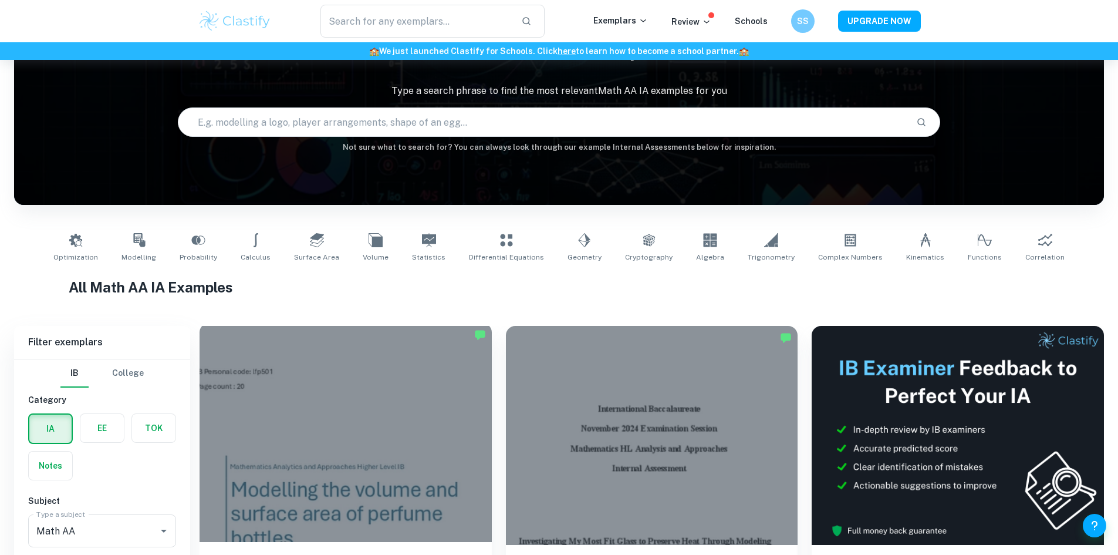
scroll to position [117, 0]
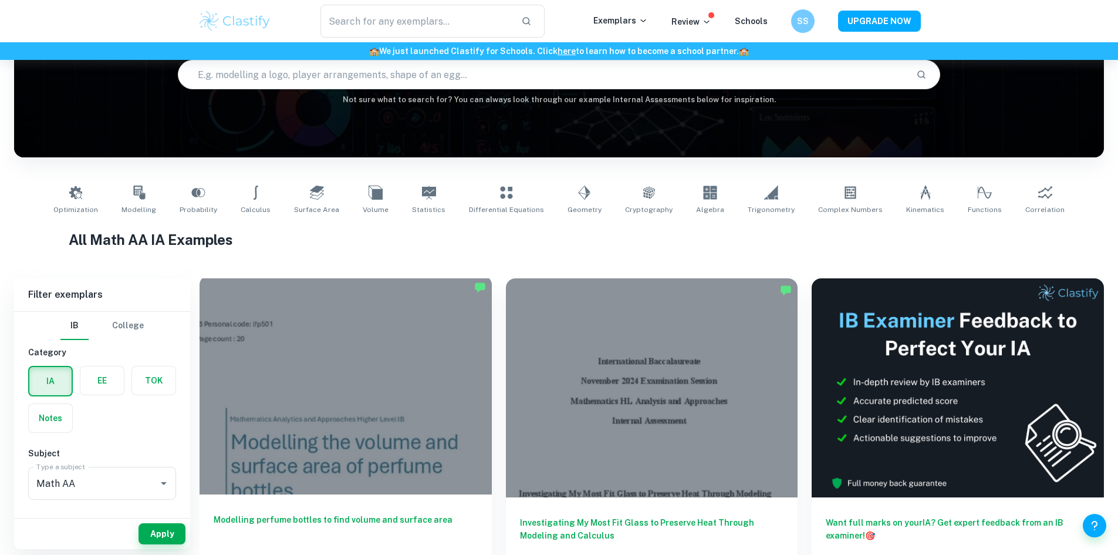
click at [302, 385] on div at bounding box center [346, 384] width 292 height 219
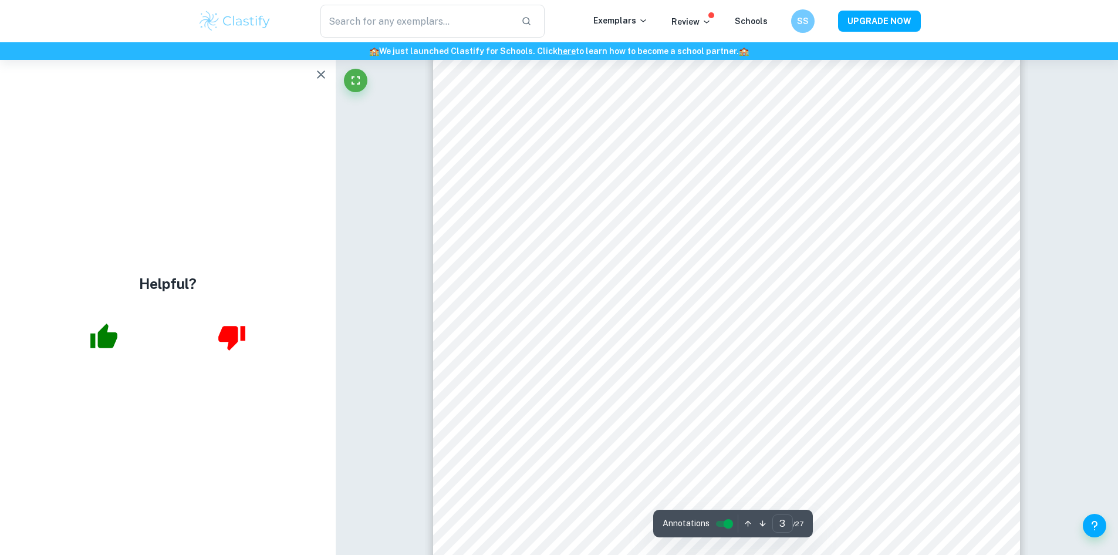
scroll to position [2006, 0]
type input "1"
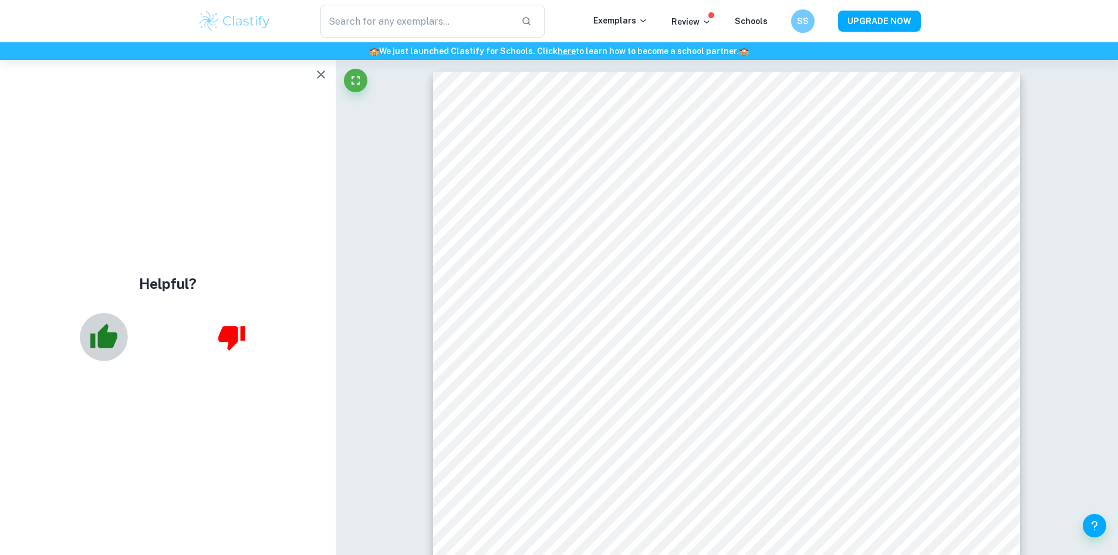
click at [96, 334] on icon "button" at bounding box center [103, 336] width 29 height 29
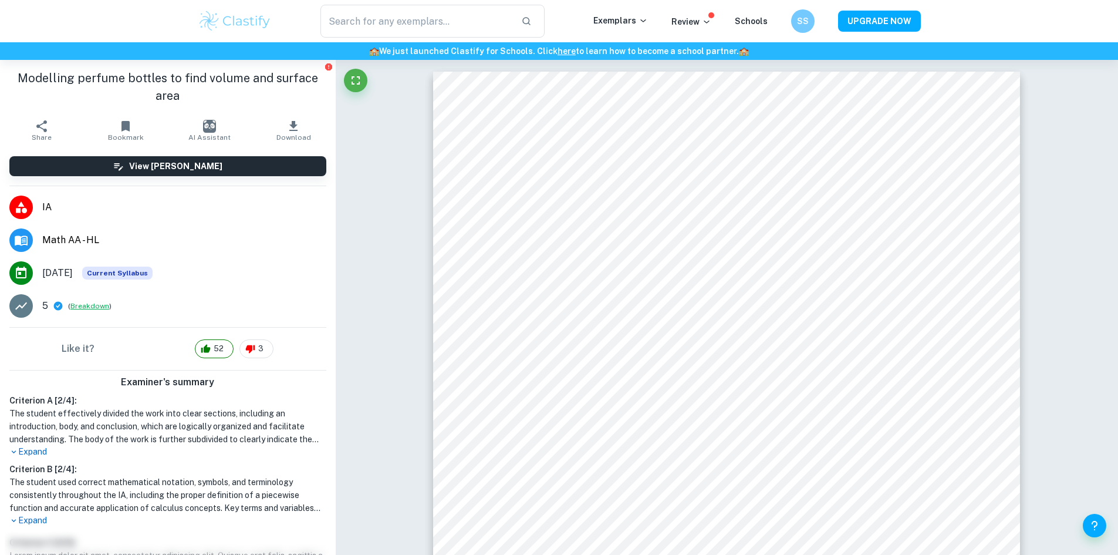
click at [90, 307] on button "Breakdown" at bounding box center [89, 306] width 39 height 11
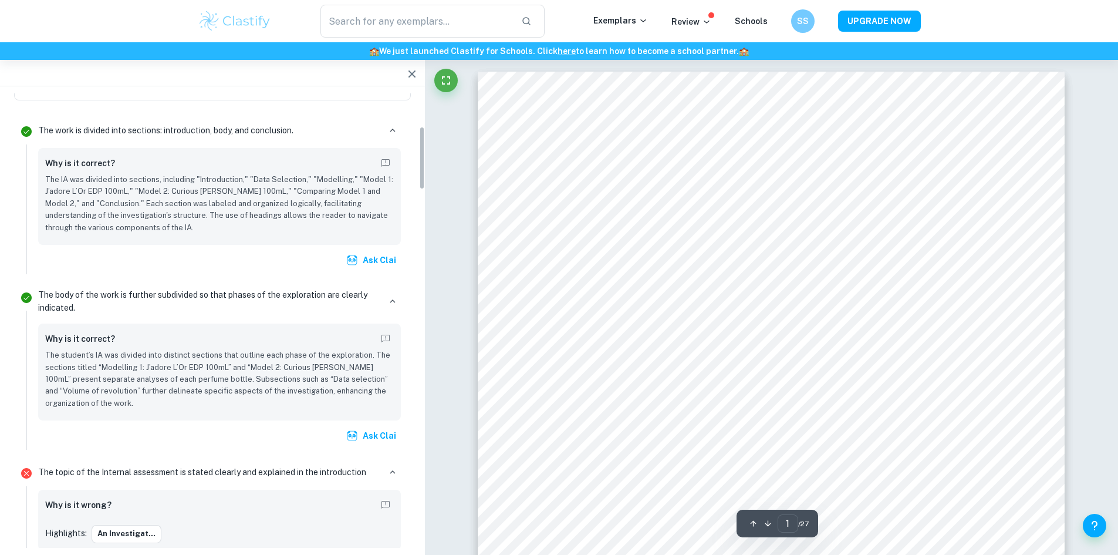
scroll to position [294, 0]
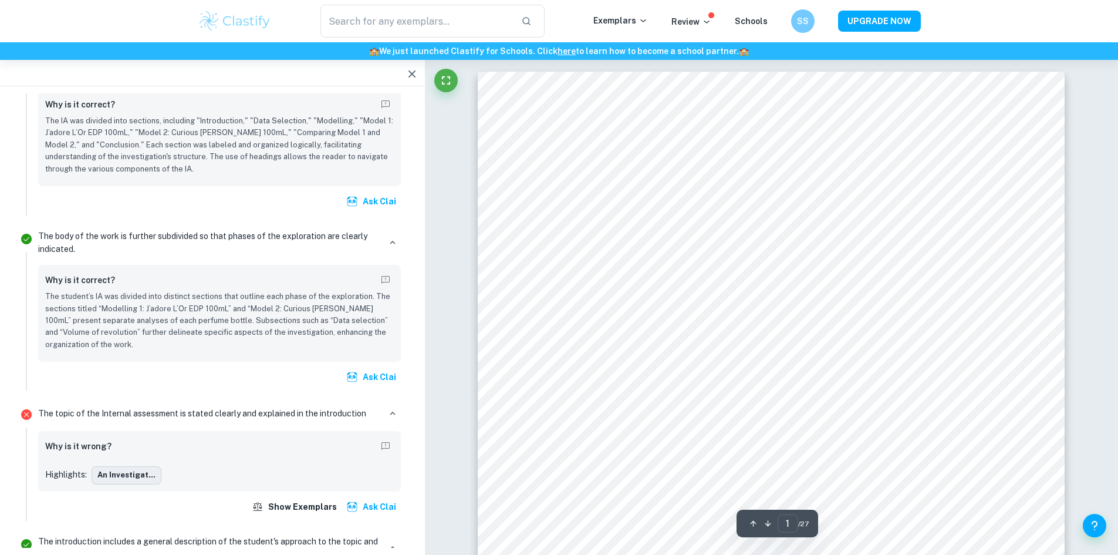
click at [123, 473] on button "An investigat..." at bounding box center [127, 475] width 70 height 18
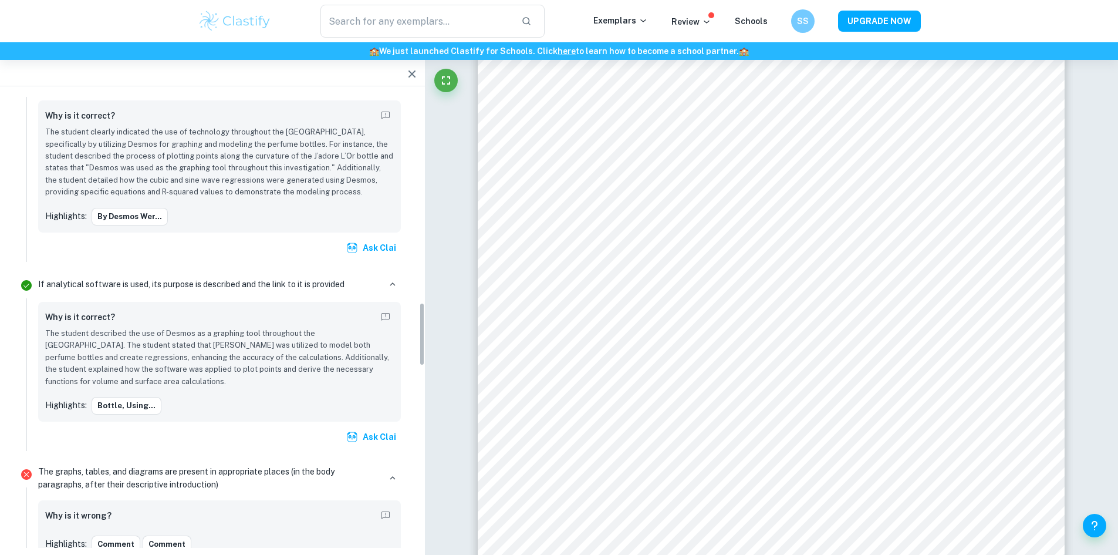
scroll to position [1585, 0]
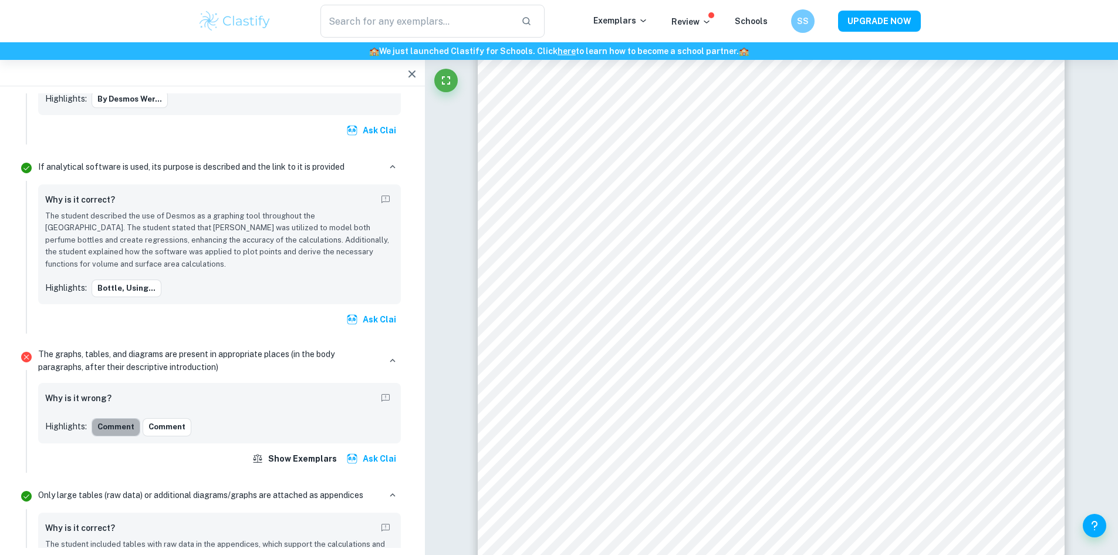
click at [97, 418] on button "Comment" at bounding box center [116, 427] width 49 height 18
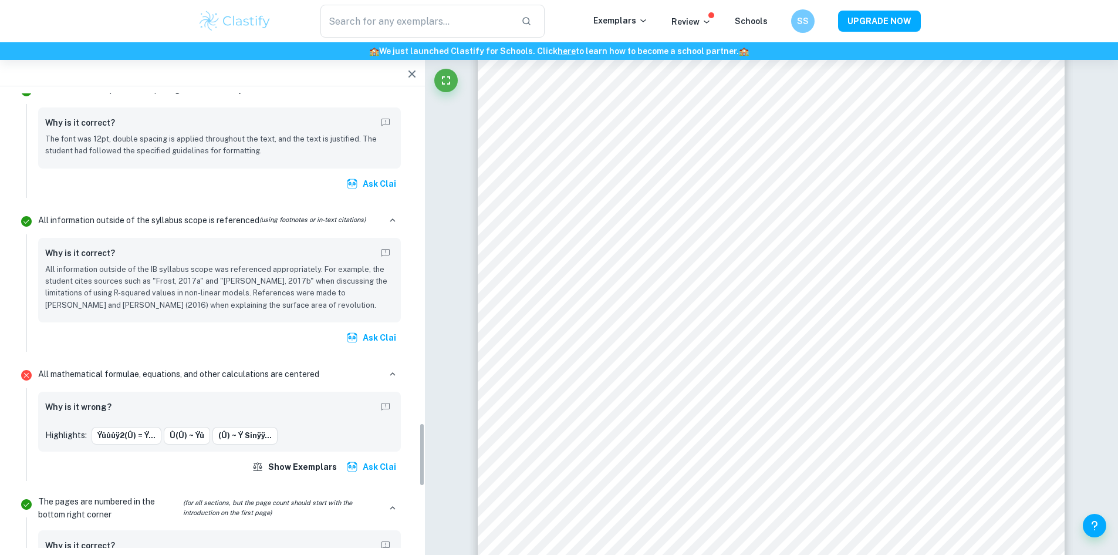
scroll to position [2465, 0]
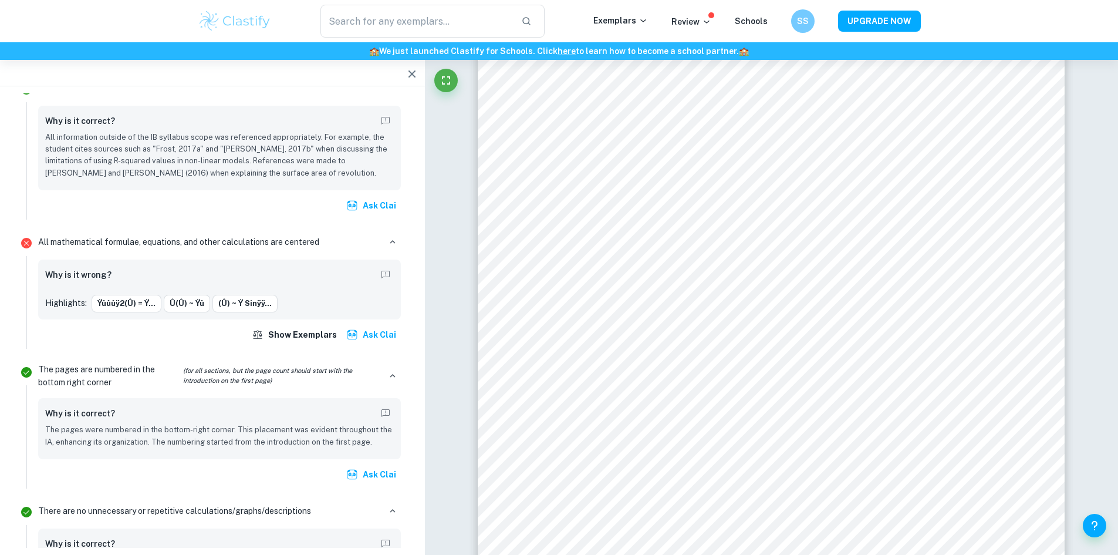
click at [258, 242] on div "All mathematical formulae, equations, and other calculations are centered Why i…" at bounding box center [219, 289] width 372 height 119
click at [144, 295] on button "ÿûûûÿ2(û) = ÿ..." at bounding box center [127, 304] width 70 height 18
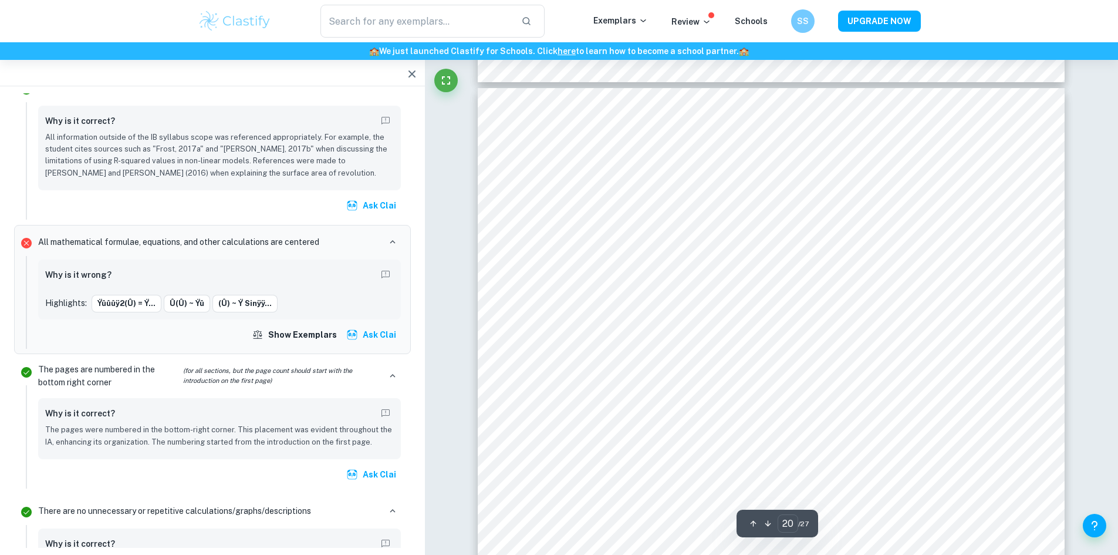
scroll to position [16248, 0]
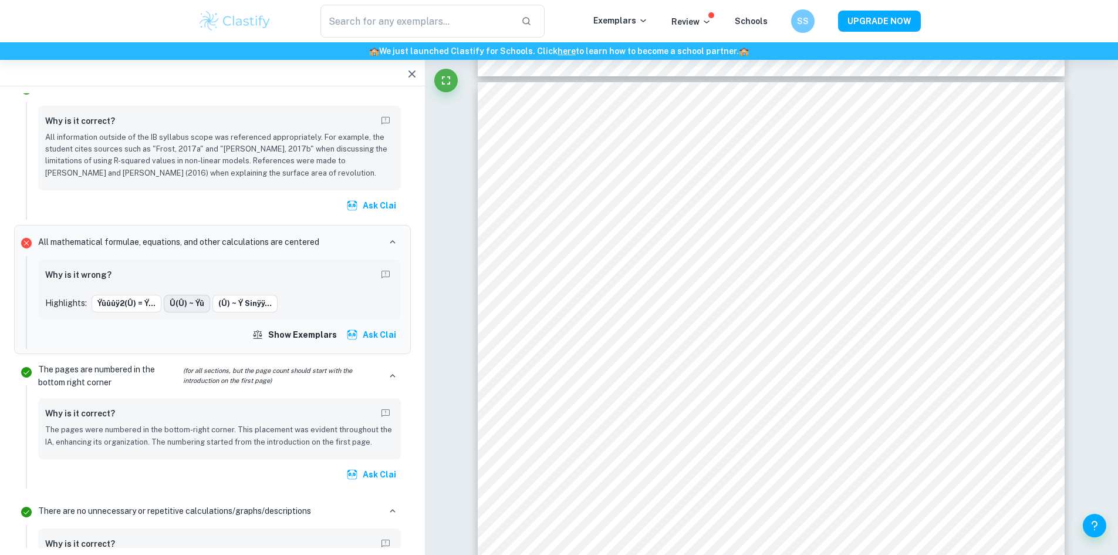
click at [182, 295] on button "û(û) ~ ÿû" at bounding box center [187, 304] width 46 height 18
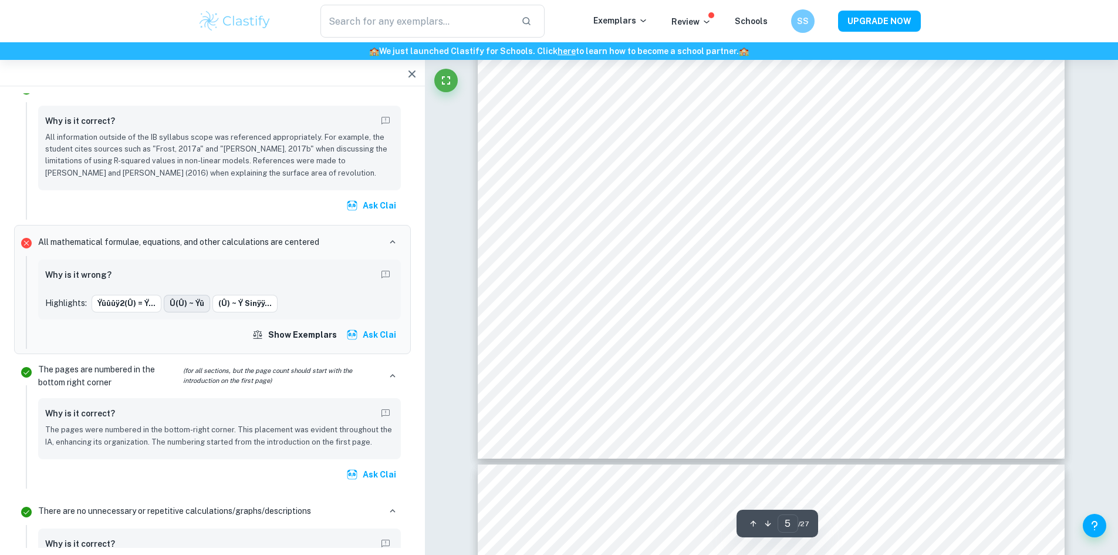
scroll to position [3962, 0]
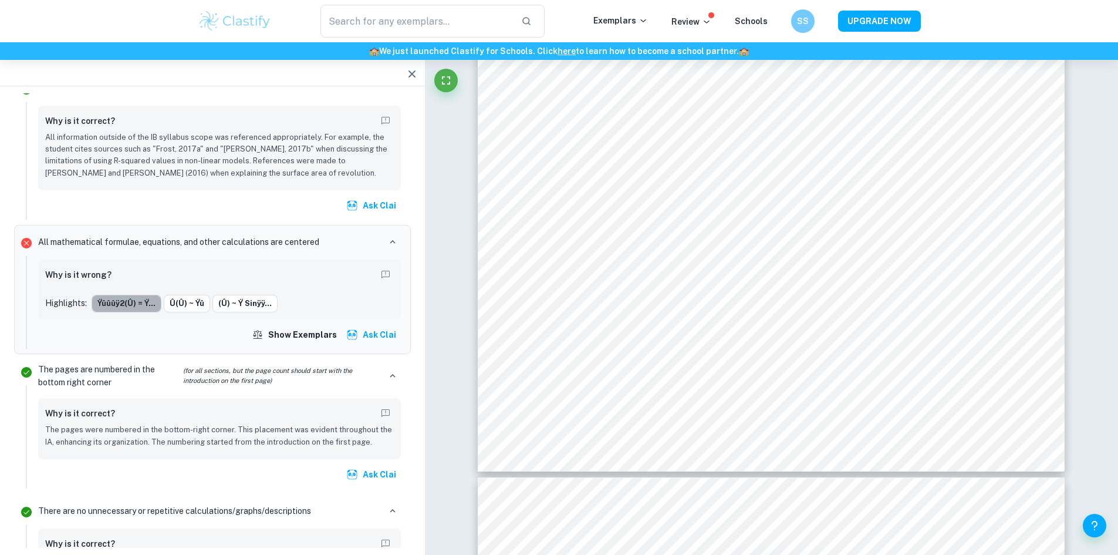
click at [136, 295] on button "ÿûûûÿ2(û) = ÿ..." at bounding box center [127, 304] width 70 height 18
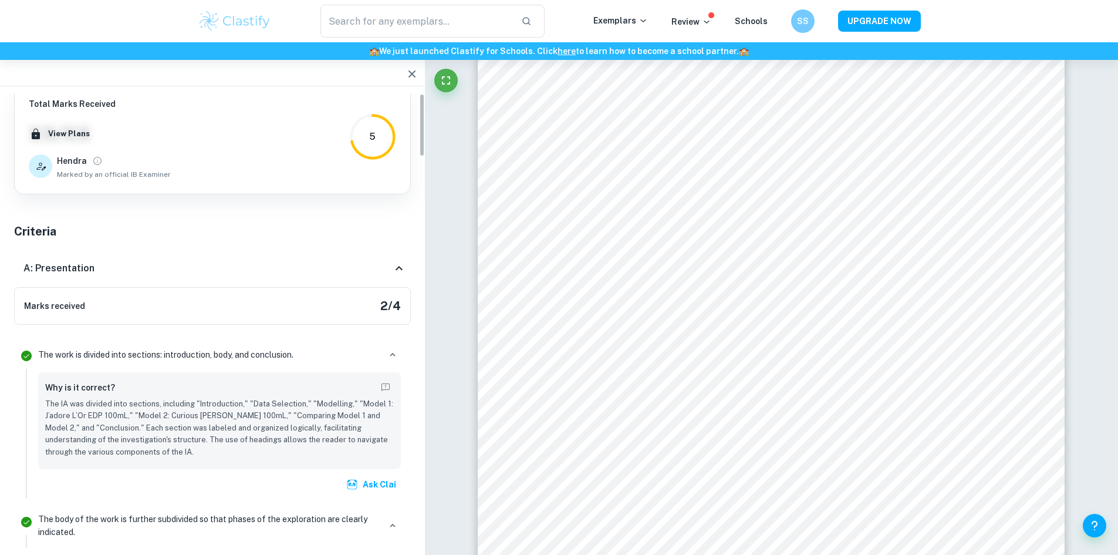
scroll to position [0, 0]
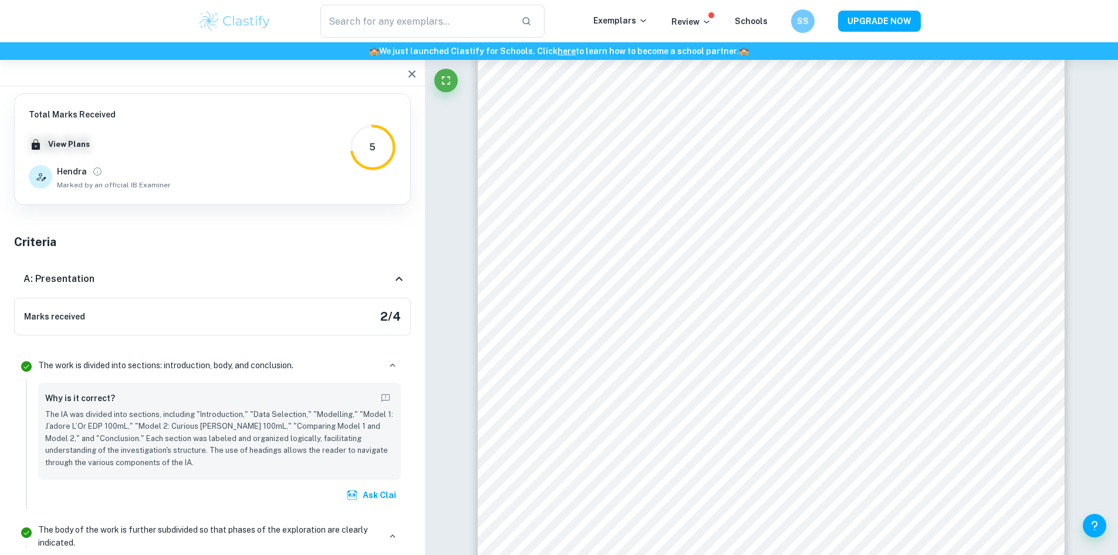
click at [400, 278] on icon at bounding box center [399, 278] width 7 height 4
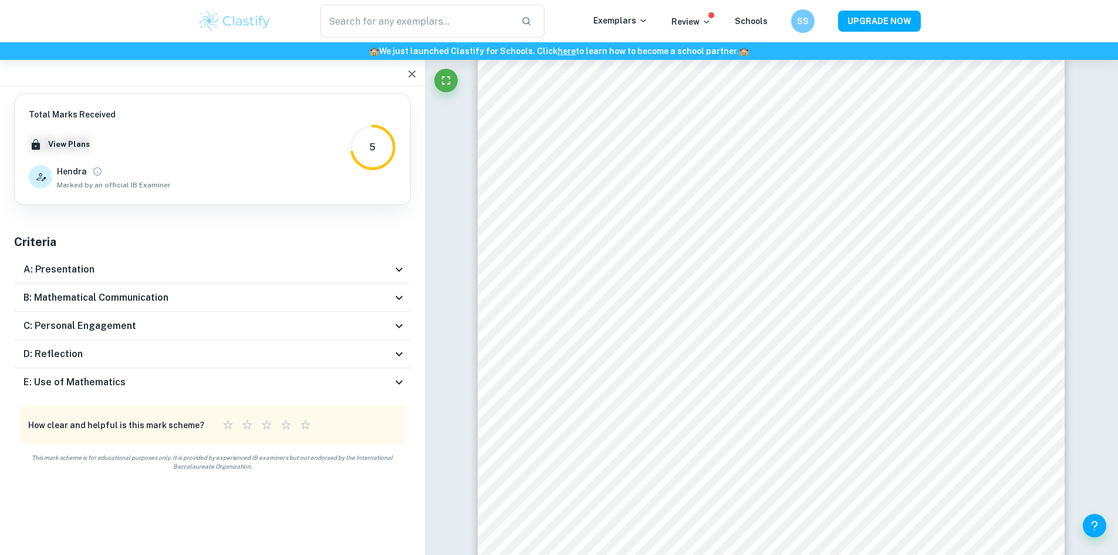
click at [397, 299] on icon at bounding box center [399, 298] width 14 height 14
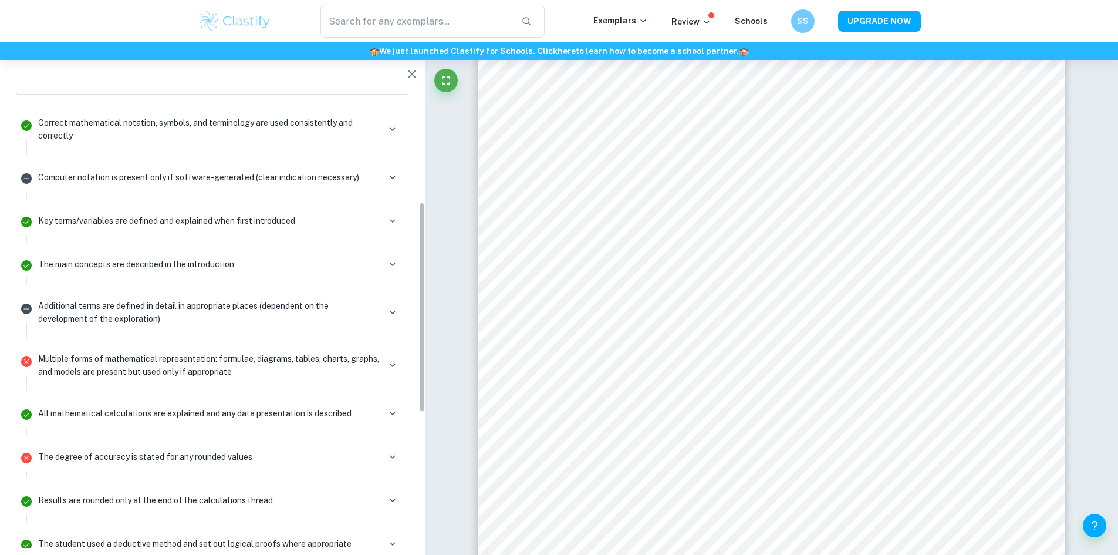
scroll to position [294, 0]
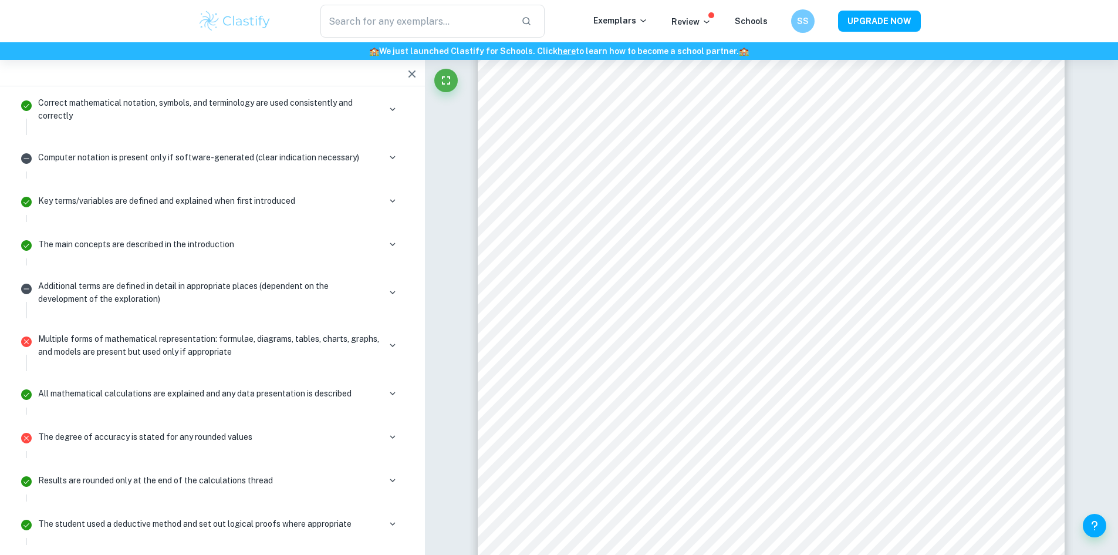
click at [366, 346] on p "Multiple forms of mathematical representation: formulae, diagrams, tables, char…" at bounding box center [209, 345] width 342 height 26
click at [386, 343] on button "button" at bounding box center [393, 345] width 16 height 16
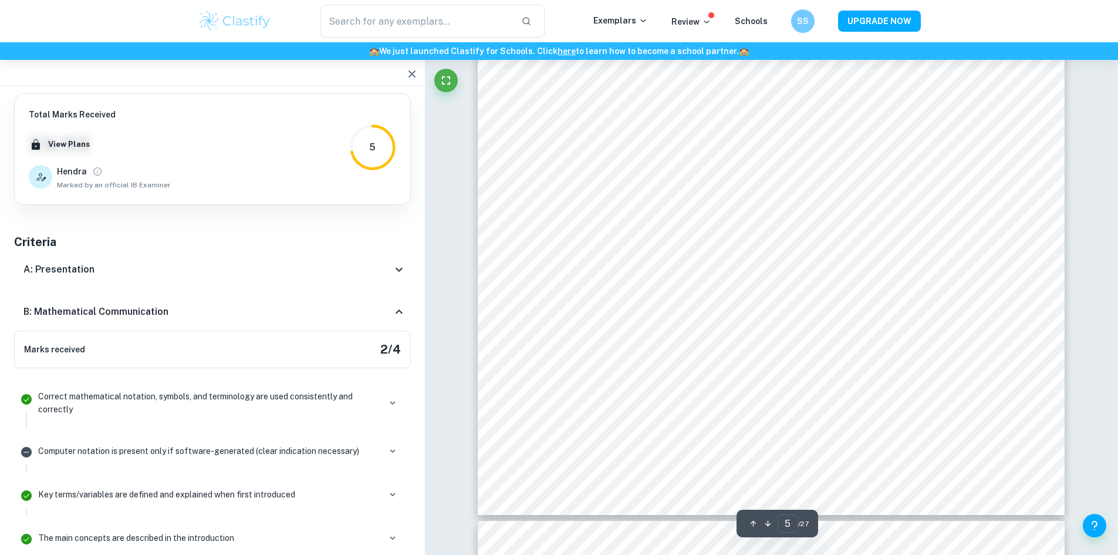
scroll to position [684, 0]
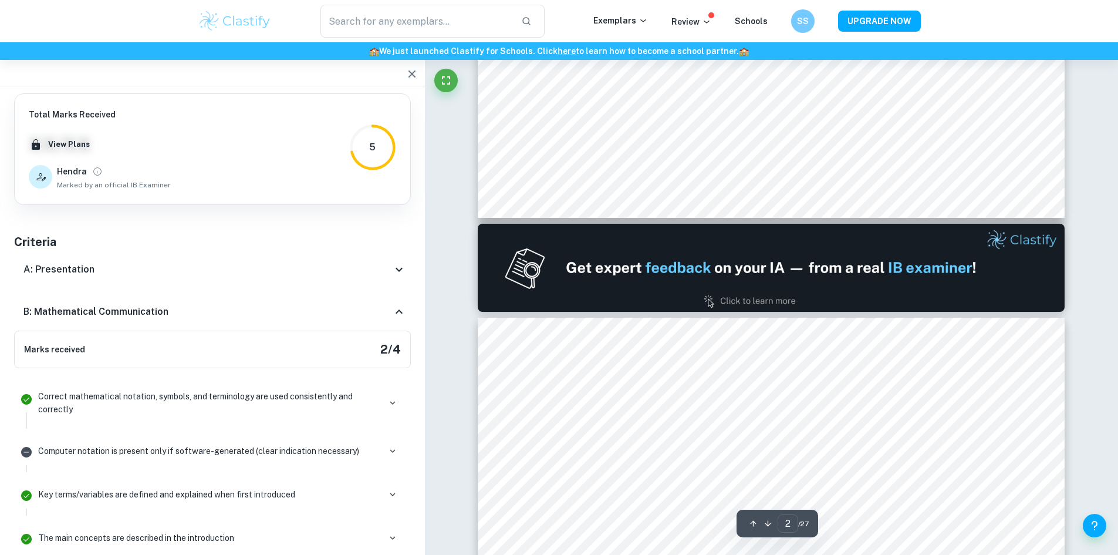
type input "1"
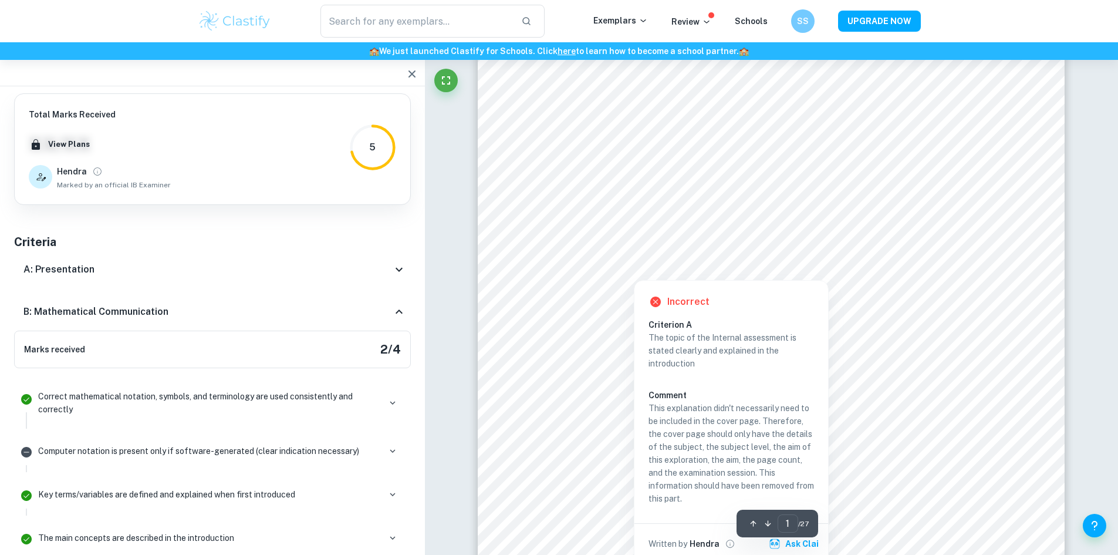
scroll to position [235, 0]
